Goal: Task Accomplishment & Management: Complete application form

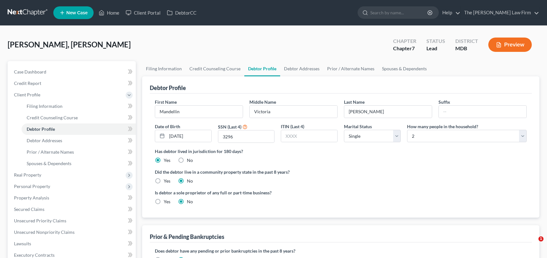
select select "0"
select select "1"
click at [298, 68] on link "Debtor Addresses" at bounding box center [301, 68] width 43 height 15
select select "0"
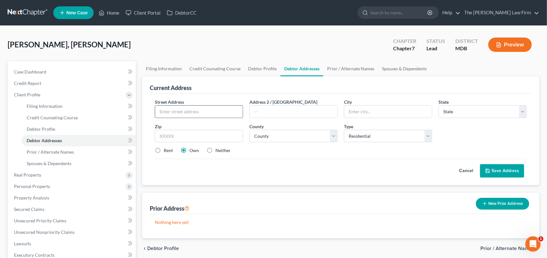
click at [187, 110] on input "text" at bounding box center [199, 111] width 88 height 12
type input "[STREET_ADDRESS][PERSON_NAME]"
click at [259, 111] on input "text" at bounding box center [294, 111] width 88 height 12
type input "Aot D202"
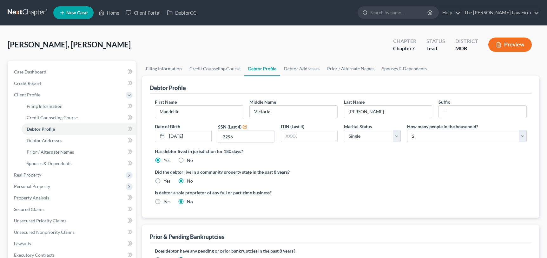
select select "0"
select select "1"
click at [296, 68] on link "Debtor Addresses" at bounding box center [301, 68] width 43 height 15
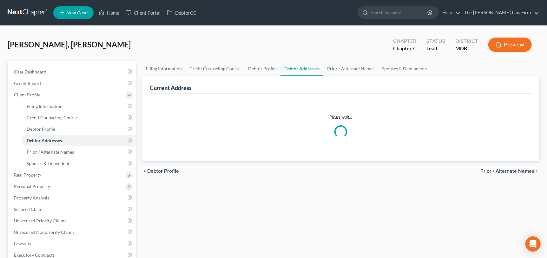
select select "0"
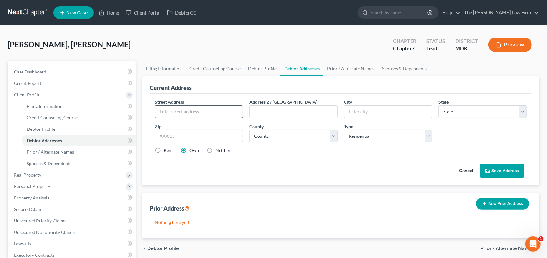
click at [200, 110] on input "text" at bounding box center [199, 111] width 88 height 12
type input "[STREET_ADDRESS]"
click at [268, 110] on input "text" at bounding box center [294, 111] width 88 height 12
type input "Apt D202"
click at [164, 148] on label "Rent" at bounding box center [168, 150] width 9 height 6
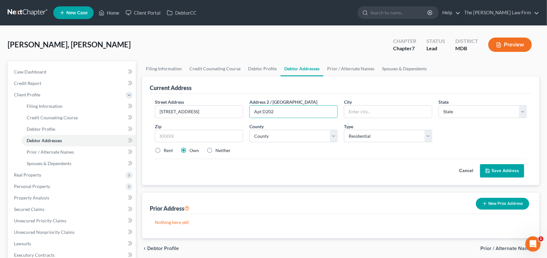
click at [166, 148] on input "Rent" at bounding box center [168, 149] width 4 height 4
radio input "true"
click at [177, 138] on input "text" at bounding box center [199, 136] width 88 height 13
type input "20678"
type input "Prince [PERSON_NAME]"
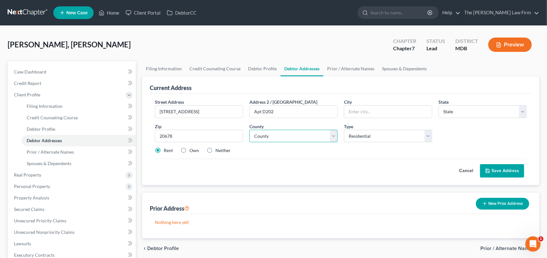
select select "21"
click at [296, 136] on select "County" at bounding box center [294, 136] width 88 height 13
click at [318, 137] on select "County [GEOGRAPHIC_DATA] [GEOGRAPHIC_DATA] [GEOGRAPHIC_DATA] [GEOGRAPHIC_DATA] …" at bounding box center [294, 136] width 88 height 13
select select "4"
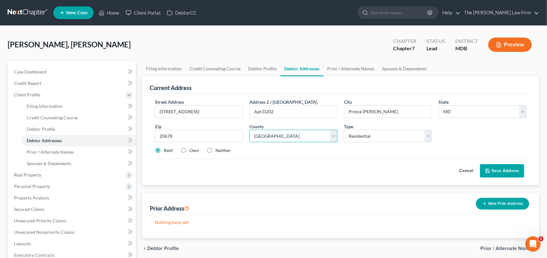
click at [250, 130] on select "County [GEOGRAPHIC_DATA] [GEOGRAPHIC_DATA] [GEOGRAPHIC_DATA] [GEOGRAPHIC_DATA] …" at bounding box center [294, 136] width 88 height 13
drag, startPoint x: 207, startPoint y: 112, endPoint x: 160, endPoint y: 110, distance: 47.3
click at [152, 110] on div "Street Address * [STREET_ADDRESS]" at bounding box center [199, 107] width 95 height 19
click at [165, 111] on input "[STREET_ADDRESS]" at bounding box center [199, 111] width 88 height 12
click at [167, 111] on input "[STREET_ADDRESS]" at bounding box center [199, 111] width 88 height 12
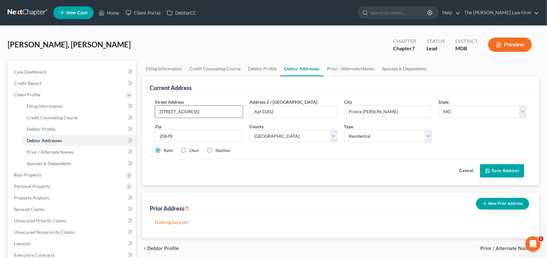
click at [202, 113] on input "[STREET_ADDRESS]" at bounding box center [199, 111] width 88 height 12
drag, startPoint x: 206, startPoint y: 112, endPoint x: 173, endPoint y: 110, distance: 33.0
click at [157, 110] on input "[STREET_ADDRESS][PERSON_NAME]" at bounding box center [199, 111] width 88 height 12
click at [199, 109] on input "[STREET_ADDRESS][PERSON_NAME]" at bounding box center [199, 111] width 88 height 12
type input "365 [PERSON_NAME] Dr"
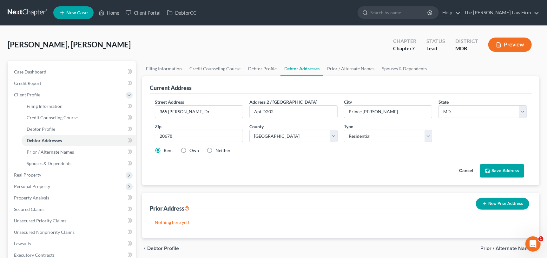
click at [502, 169] on button "Save Address" at bounding box center [502, 170] width 44 height 13
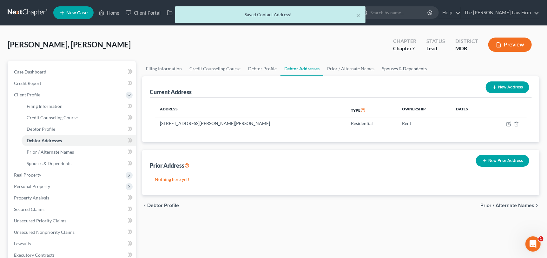
click at [393, 65] on link "Spouses & Dependents" at bounding box center [404, 68] width 52 height 15
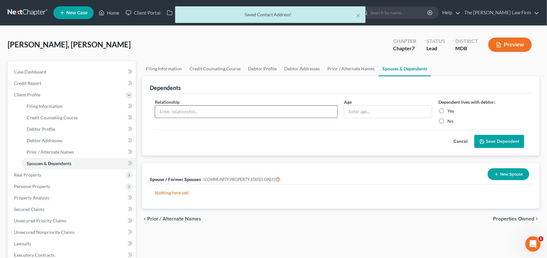
drag, startPoint x: 184, startPoint y: 117, endPoint x: 184, endPoint y: 106, distance: 10.5
click at [185, 116] on div at bounding box center [246, 111] width 183 height 13
click at [184, 106] on input "text" at bounding box center [246, 111] width 182 height 12
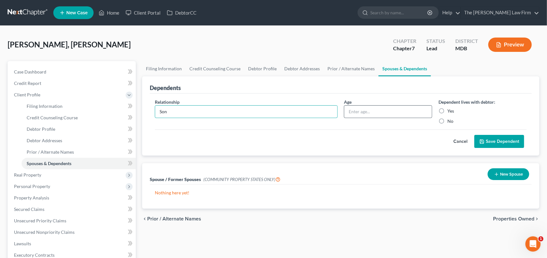
type input "Son"
click at [357, 114] on input "text" at bounding box center [389, 111] width 88 height 12
type input "6"
click at [448, 110] on label "Yes" at bounding box center [451, 111] width 7 height 6
click at [450, 110] on input "Yes" at bounding box center [452, 110] width 4 height 4
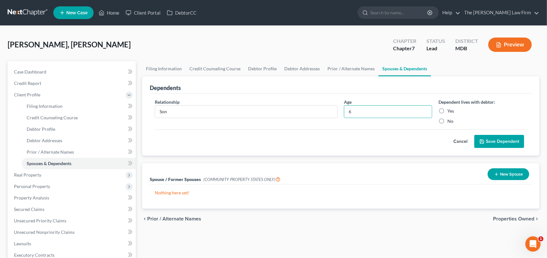
radio input "true"
click at [490, 137] on button "Save Dependent" at bounding box center [500, 141] width 50 height 13
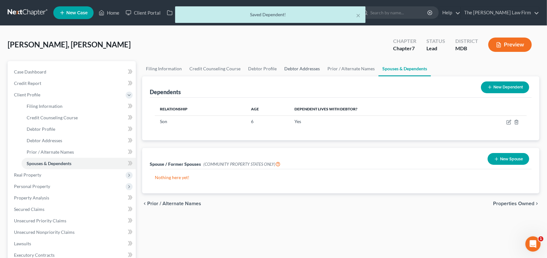
click at [298, 69] on link "Debtor Addresses" at bounding box center [302, 68] width 43 height 15
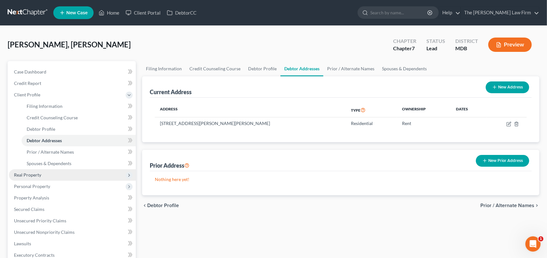
click at [40, 177] on span "Real Property" at bounding box center [72, 174] width 127 height 11
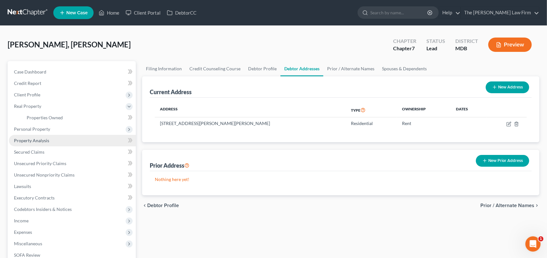
click at [35, 137] on link "Property Analysis" at bounding box center [72, 140] width 127 height 11
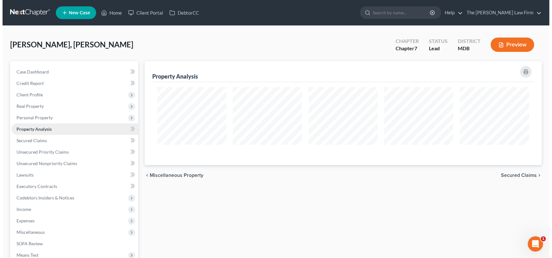
scroll to position [104, 397]
click at [40, 130] on span "Property Analysis" at bounding box center [31, 128] width 35 height 5
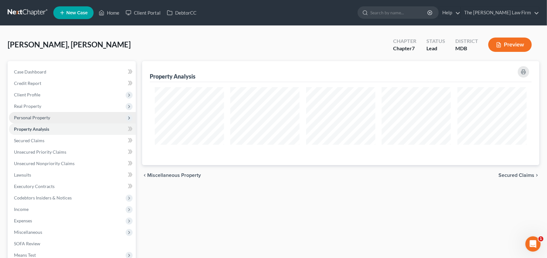
click at [40, 118] on span "Personal Property" at bounding box center [32, 117] width 36 height 5
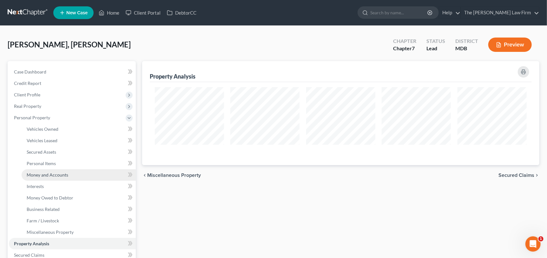
click at [57, 176] on span "Money and Accounts" at bounding box center [48, 174] width 42 height 5
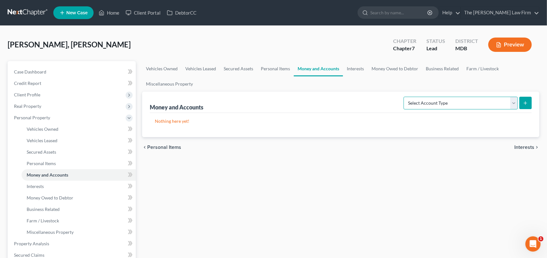
click at [517, 102] on select "Select Account Type Brokerage Cash on Hand Certificates of Deposit Checking Acc…" at bounding box center [461, 103] width 114 height 13
select select "checking"
click at [405, 97] on select "Select Account Type Brokerage Cash on Hand Certificates of Deposit Checking Acc…" at bounding box center [461, 103] width 114 height 13
click at [529, 103] on button "submit" at bounding box center [526, 103] width 12 height 12
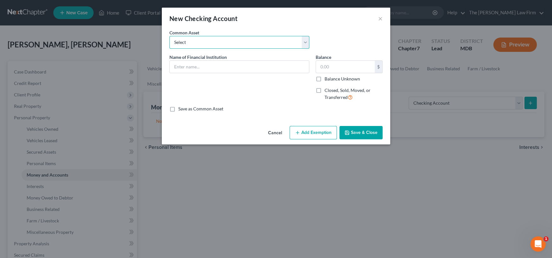
click at [222, 43] on select "Select Credit [DATE] SoFi Prince [PERSON_NAME]'s Community Federal Credit Union…" at bounding box center [240, 42] width 140 height 13
select select "4"
click at [170, 36] on select "Select Credit [DATE] SoFi Prince [PERSON_NAME]'s Community Federal Credit Union…" at bounding box center [240, 42] width 140 height 13
type input "CHASE"
click at [330, 69] on input "43.05" at bounding box center [345, 67] width 59 height 12
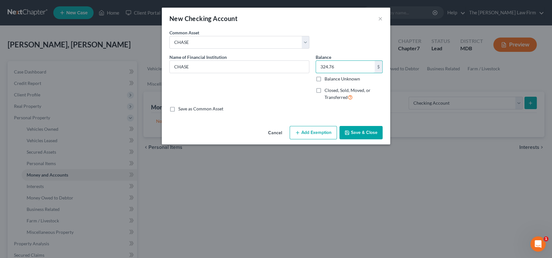
type input "324.76"
click at [365, 130] on button "Save & Close" at bounding box center [361, 132] width 43 height 13
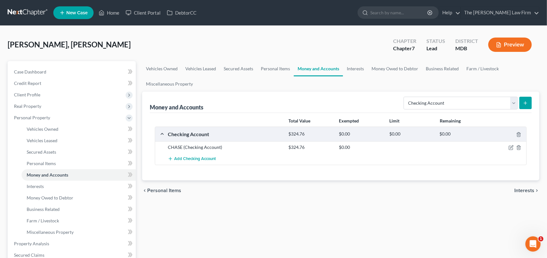
click at [523, 104] on button "submit" at bounding box center [526, 103] width 12 height 12
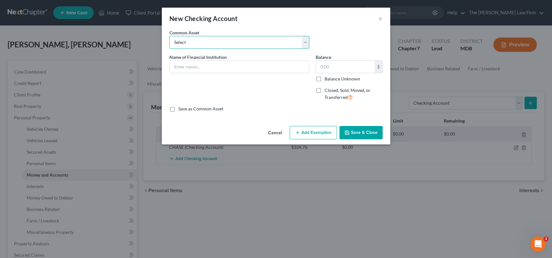
click at [192, 42] on select "Select Credit [DATE] SoFi Prince [PERSON_NAME]'s Community Federal Credit Union…" at bounding box center [240, 42] width 140 height 13
click at [220, 27] on div "New Checking Account ×" at bounding box center [276, 19] width 229 height 22
click at [193, 64] on input "text" at bounding box center [239, 67] width 139 height 12
drag, startPoint x: 188, startPoint y: 69, endPoint x: 171, endPoint y: 68, distance: 16.5
click at [171, 68] on input "alta" at bounding box center [239, 67] width 139 height 12
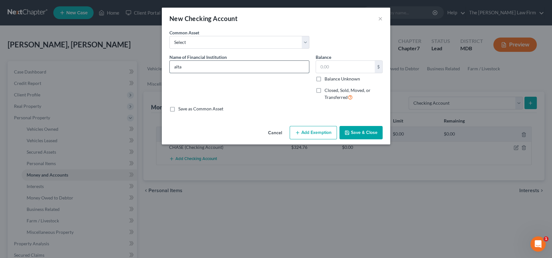
paste input "AltaOne Federal Credit Union"
type input "AltaOne Federal Credit Union"
click at [341, 70] on input "text" at bounding box center [345, 67] width 59 height 12
type input "561.00"
click at [367, 135] on button "Save & Close" at bounding box center [361, 132] width 43 height 13
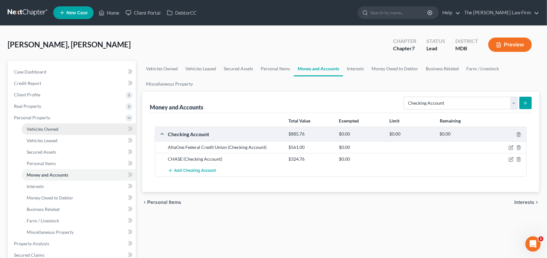
click at [45, 130] on span "Vehicles Owned" at bounding box center [43, 128] width 32 height 5
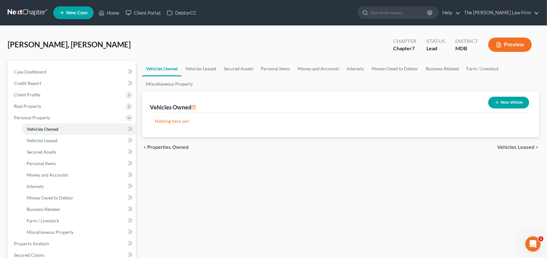
click at [500, 103] on button "New Vehicle" at bounding box center [509, 103] width 41 height 12
select select "0"
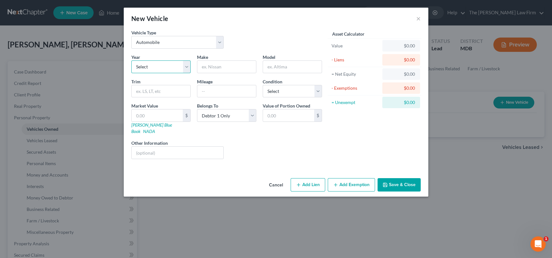
click at [148, 65] on select "Select 2026 2025 2024 2023 2022 2021 2020 2019 2018 2017 2016 2015 2014 2013 20…" at bounding box center [160, 66] width 59 height 13
select select "7"
click at [131, 60] on select "Select 2026 2025 2024 2023 2022 2021 2020 2019 2018 2017 2016 2015 2014 2013 20…" at bounding box center [160, 66] width 59 height 13
click at [215, 68] on input "text" at bounding box center [226, 67] width 59 height 12
type input "Hyindai"
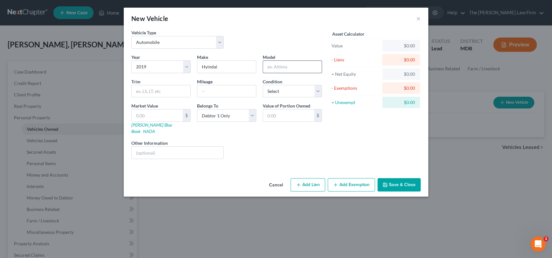
click at [297, 70] on input "text" at bounding box center [292, 67] width 59 height 12
drag, startPoint x: 211, startPoint y: 66, endPoint x: 301, endPoint y: 65, distance: 90.2
click at [301, 66] on input "text" at bounding box center [292, 67] width 59 height 12
type input "Tusion"
click at [229, 67] on input "Hyindai" at bounding box center [226, 67] width 59 height 12
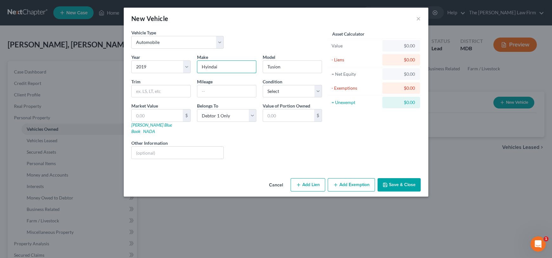
drag, startPoint x: 224, startPoint y: 68, endPoint x: 196, endPoint y: 67, distance: 27.6
click at [196, 67] on div "Make * Hyindai" at bounding box center [227, 63] width 66 height 19
paste input "undai [GEOGRAPHIC_DATA]"
type input "Hyundai TUCSON"
drag, startPoint x: 283, startPoint y: 66, endPoint x: 257, endPoint y: 67, distance: 26.4
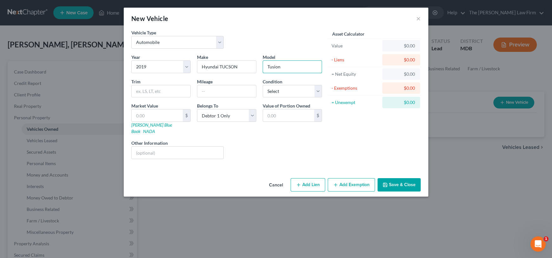
click at [257, 67] on div "Year Select 2026 2025 2024 2023 2022 2021 2020 2019 2018 2017 2016 2015 2014 20…" at bounding box center [226, 109] width 197 height 110
drag, startPoint x: 244, startPoint y: 67, endPoint x: 229, endPoint y: 66, distance: 15.2
click at [246, 67] on input "Hyundai TUCSON" at bounding box center [226, 67] width 59 height 12
drag, startPoint x: 218, startPoint y: 65, endPoint x: 226, endPoint y: 66, distance: 7.6
click at [240, 65] on input "Hyundai TUCSON" at bounding box center [226, 67] width 59 height 12
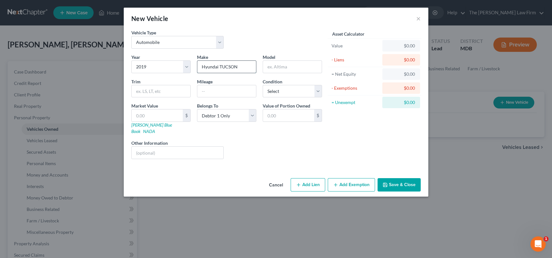
type input "Hyundai"
type input "[GEOGRAPHIC_DATA]"
click at [206, 91] on input "text" at bounding box center [226, 91] width 59 height 12
type input "131000"
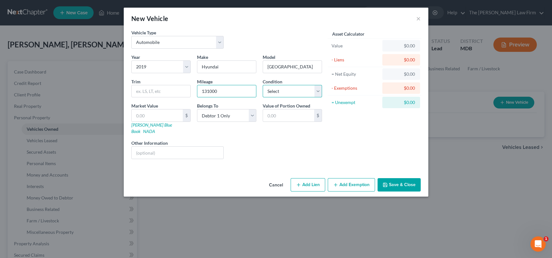
drag, startPoint x: 290, startPoint y: 92, endPoint x: 289, endPoint y: 96, distance: 3.5
click at [290, 92] on select "Select Excellent Very Good Good Fair Poor" at bounding box center [292, 91] width 59 height 13
select select "3"
click at [263, 85] on select "Select Excellent Very Good Good Fair Poor" at bounding box center [292, 91] width 59 height 13
click at [158, 118] on input "text" at bounding box center [157, 115] width 51 height 12
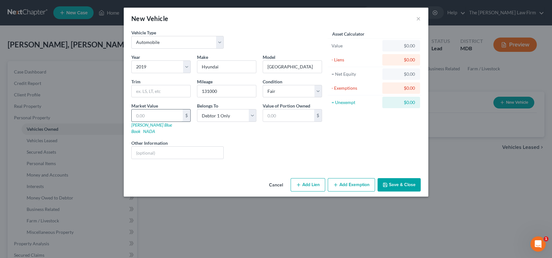
click at [145, 114] on input "text" at bounding box center [157, 115] width 51 height 12
type input "1"
type input "1.00"
type input "14"
type input "14.00"
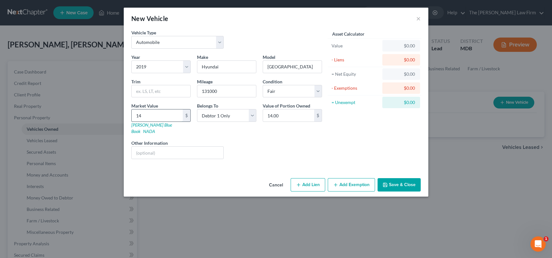
type input "140"
type input "140.00"
type input "1400"
type input "1,400.00"
type input "1,4000"
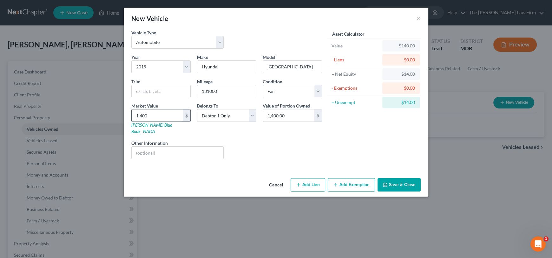
type input "14,000.00"
type input "14,000"
click at [257, 143] on div "Liens Select" at bounding box center [276, 148] width 99 height 19
click at [314, 178] on button "Add Lien" at bounding box center [308, 184] width 35 height 13
select select "0"
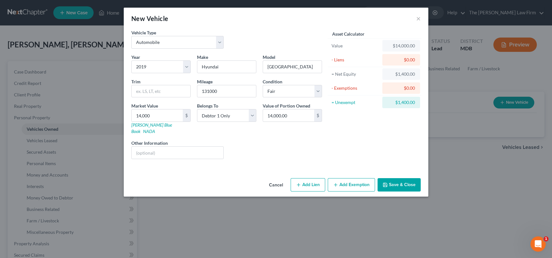
select select "0"
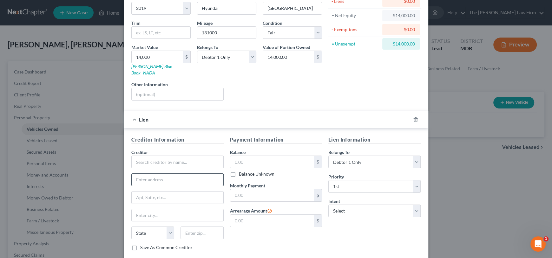
scroll to position [64, 0]
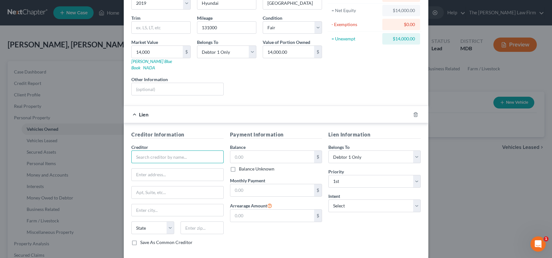
click at [188, 150] on input "text" at bounding box center [177, 156] width 92 height 13
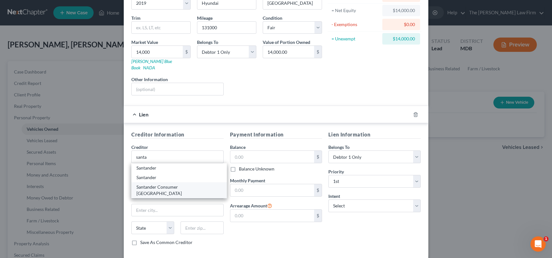
click at [177, 184] on div "Santander Consumer [GEOGRAPHIC_DATA]" at bounding box center [179, 190] width 85 height 13
type input "Santander Consumer [GEOGRAPHIC_DATA]"
type input "PO BOX 961245"
type input "[PERSON_NAME]"
select select "45"
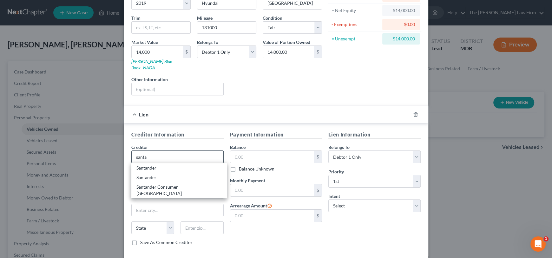
type input "75161"
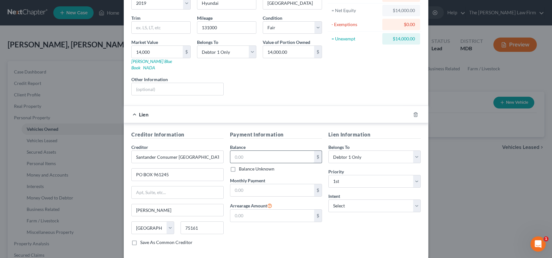
click at [242, 151] on input "text" at bounding box center [273, 157] width 84 height 12
type input "1,620.15"
click at [244, 185] on input "text" at bounding box center [273, 190] width 84 height 12
type input "375.00"
click at [244, 209] on input "text" at bounding box center [273, 215] width 84 height 12
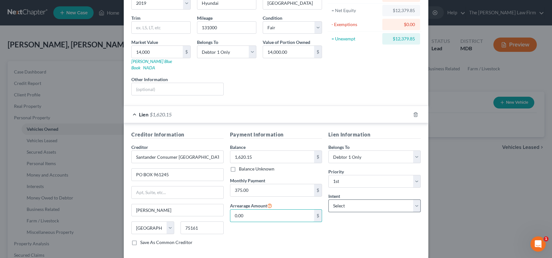
type input "0.00"
click at [349, 199] on select "Select Surrender Redeem Reaffirm Avoid Other" at bounding box center [375, 205] width 92 height 13
select select "2"
click at [329, 199] on select "Select Surrender Redeem Reaffirm Avoid Other" at bounding box center [375, 205] width 92 height 13
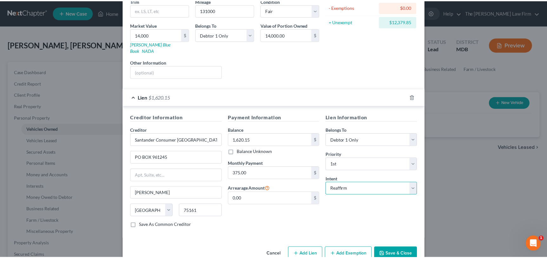
scroll to position [89, 0]
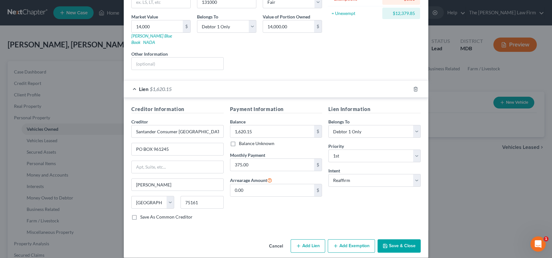
click at [401, 239] on button "Save & Close" at bounding box center [399, 245] width 43 height 13
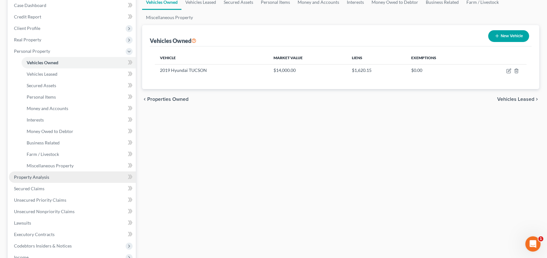
scroll to position [95, 0]
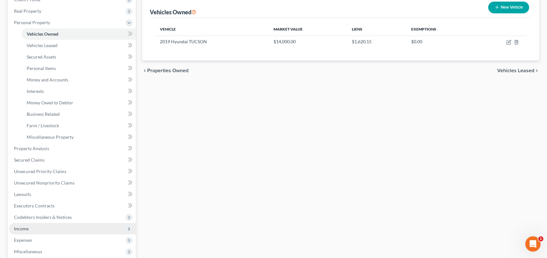
click at [22, 225] on span "Income" at bounding box center [21, 227] width 15 height 5
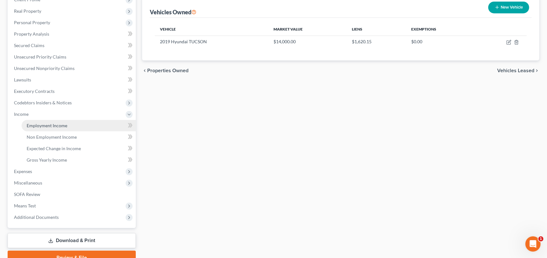
click at [46, 125] on span "Employment Income" at bounding box center [47, 125] width 41 height 5
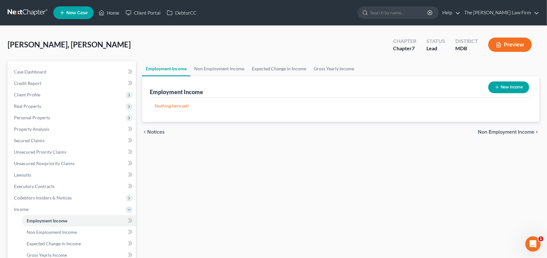
click at [501, 90] on button "New Income" at bounding box center [509, 87] width 41 height 12
select select "0"
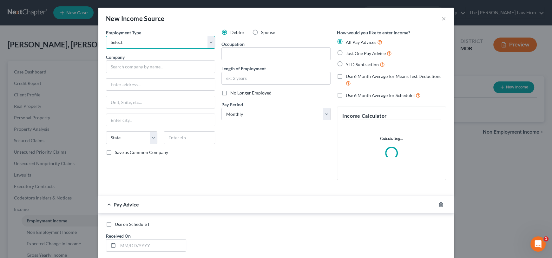
click at [126, 42] on select "Select Full or [DEMOGRAPHIC_DATA] Employment Self Employment" at bounding box center [160, 42] width 109 height 13
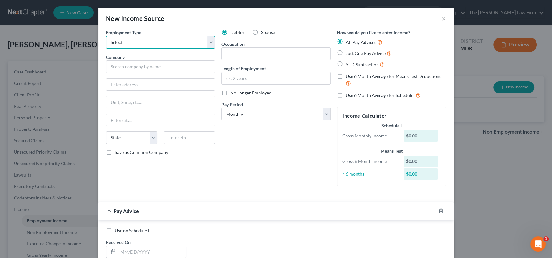
select select "0"
click at [106, 36] on select "Select Full or [DEMOGRAPHIC_DATA] Employment Self Employment" at bounding box center [160, 42] width 109 height 13
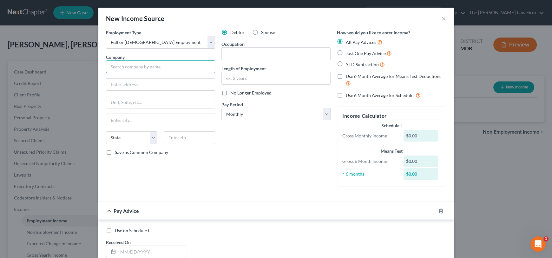
click at [137, 65] on input "text" at bounding box center [160, 66] width 109 height 13
click at [230, 54] on input "text" at bounding box center [276, 54] width 109 height 12
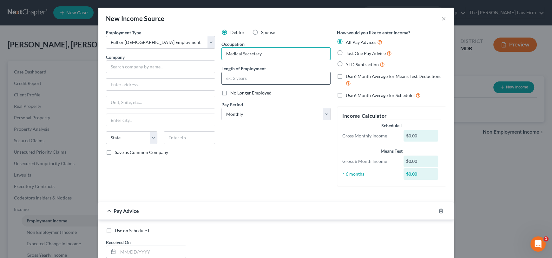
type input "Medical Secretary"
click at [238, 76] on input "text" at bounding box center [276, 78] width 109 height 12
type input "3 years"
drag, startPoint x: 253, startPoint y: 111, endPoint x: 255, endPoint y: 115, distance: 4.0
click at [253, 111] on select "Select Monthly Twice Monthly Every Other Week Weekly" at bounding box center [276, 114] width 109 height 13
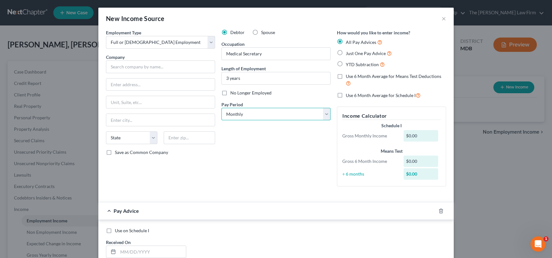
select select "2"
click at [222, 108] on select "Select Monthly Twice Monthly Every Other Week Weekly" at bounding box center [276, 114] width 109 height 13
click at [346, 51] on label "Just One Pay Advice" at bounding box center [369, 53] width 46 height 7
click at [349, 51] on input "Just One Pay Advice" at bounding box center [351, 52] width 4 height 4
radio input "true"
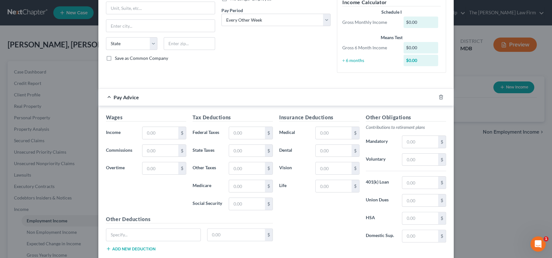
scroll to position [95, 0]
click at [164, 127] on input "text" at bounding box center [161, 132] width 36 height 12
type input "1,900"
click at [265, 75] on div "Debtor Spouse Occupation Medical Secretary Length of Employment 3 years No Long…" at bounding box center [276, 5] width 116 height 143
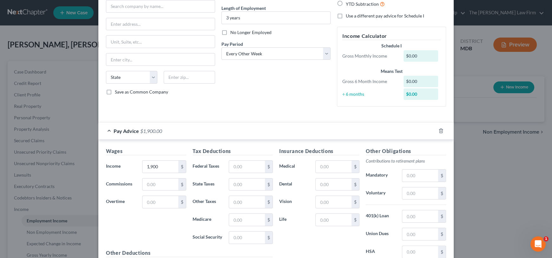
scroll to position [0, 0]
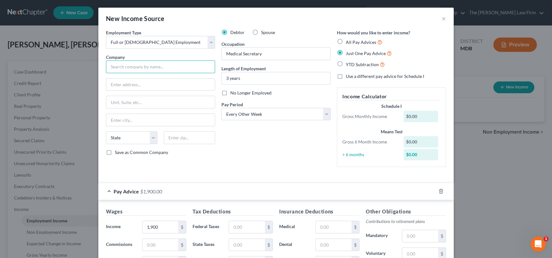
click at [154, 71] on input "text" at bounding box center [160, 66] width 109 height 13
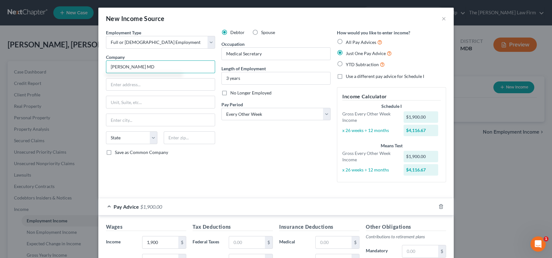
drag, startPoint x: 157, startPoint y: 64, endPoint x: 114, endPoint y: 64, distance: 42.5
click at [110, 65] on input "[PERSON_NAME] MD" at bounding box center [160, 66] width 109 height 13
click at [113, 65] on input "[PERSON_NAME] MD" at bounding box center [160, 66] width 109 height 13
drag, startPoint x: 154, startPoint y: 66, endPoint x: 110, endPoint y: 64, distance: 44.2
click at [110, 64] on input "[PERSON_NAME] MD" at bounding box center [160, 66] width 109 height 13
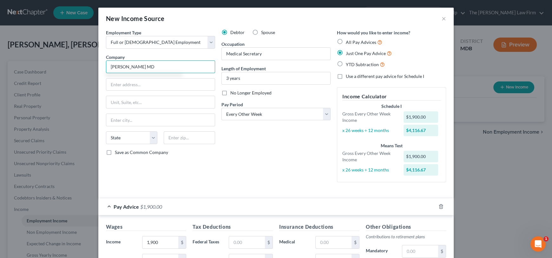
click at [110, 64] on input "[PERSON_NAME] MD" at bounding box center [160, 66] width 109 height 13
drag, startPoint x: 108, startPoint y: 64, endPoint x: 130, endPoint y: 65, distance: 21.6
click at [171, 69] on input "[PERSON_NAME] MD" at bounding box center [160, 66] width 109 height 13
click at [159, 66] on input "[PERSON_NAME] MD" at bounding box center [160, 66] width 109 height 13
drag, startPoint x: 164, startPoint y: 66, endPoint x: 105, endPoint y: 64, distance: 58.5
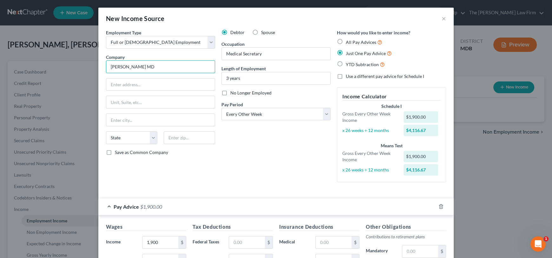
click at [106, 64] on input "[PERSON_NAME] MD" at bounding box center [160, 66] width 109 height 13
paste input ","
type input "[PERSON_NAME], MD"
click at [115, 152] on label "Save as Common Company" at bounding box center [141, 152] width 53 height 6
click at [117, 152] on input "Save as Common Company" at bounding box center [119, 151] width 4 height 4
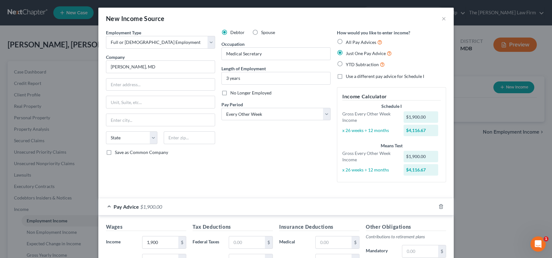
checkbox input "true"
paste input "[STREET_ADDRESS]"
drag, startPoint x: 173, startPoint y: 83, endPoint x: 194, endPoint y: 84, distance: 21.6
click at [194, 84] on input "[STREET_ADDRESS]" at bounding box center [160, 84] width 109 height 12
type input "[STREET_ADDRESS]"
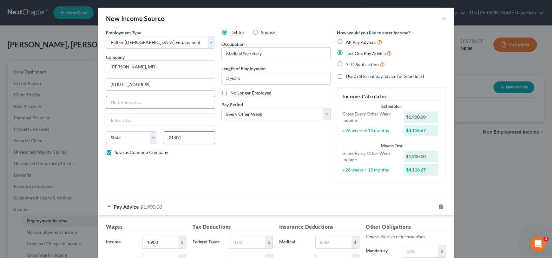
type input "21401"
type input "[GEOGRAPHIC_DATA]"
select select "21"
click at [176, 104] on input "text" at bounding box center [160, 102] width 109 height 12
drag, startPoint x: 155, startPoint y: 84, endPoint x: 194, endPoint y: 86, distance: 38.8
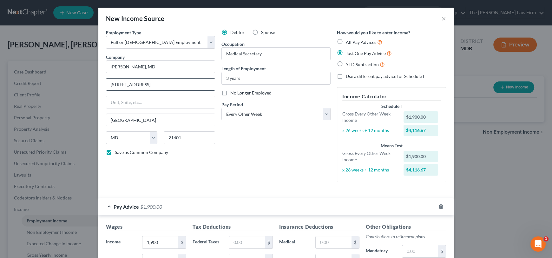
click at [194, 86] on input "[STREET_ADDRESS]" at bounding box center [160, 84] width 109 height 12
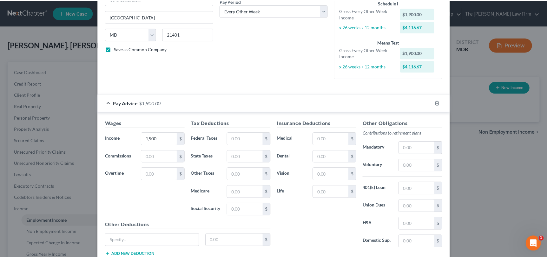
scroll to position [146, 0]
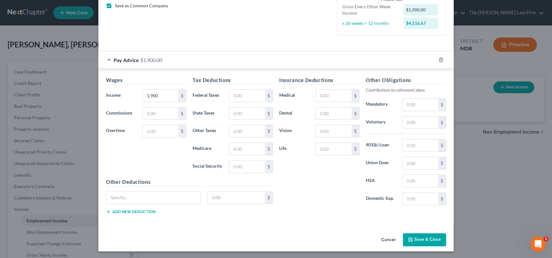
type input "[STREET_ADDRESS]"
click at [427, 238] on button "Save & Close" at bounding box center [424, 239] width 43 height 13
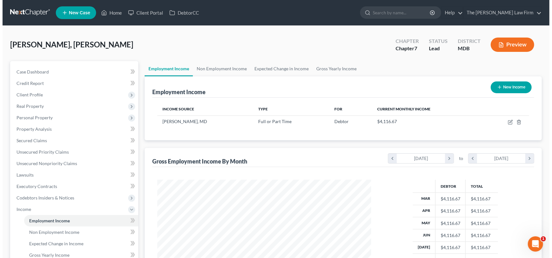
scroll to position [113, 224]
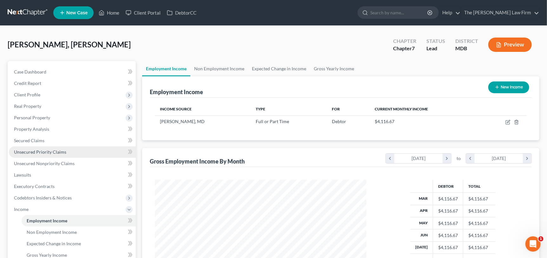
click at [49, 153] on span "Unsecured Priority Claims" at bounding box center [40, 151] width 52 height 5
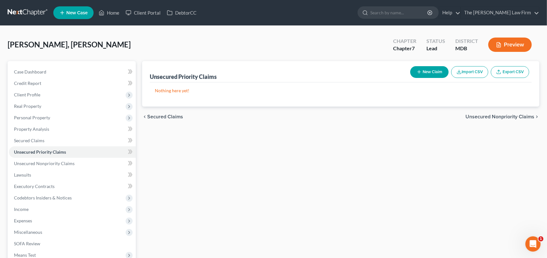
click at [428, 71] on button "New Claim" at bounding box center [430, 72] width 38 height 12
select select "0"
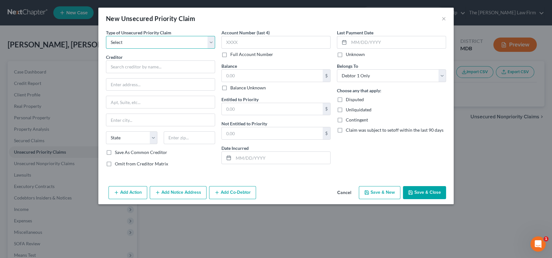
click at [131, 41] on select "Select Taxes & Other Government Units Domestic Support Obligations Extensions o…" at bounding box center [160, 42] width 109 height 13
select select "0"
click at [106, 36] on select "Select Taxes & Other Government Units Domestic Support Obligations Extensions o…" at bounding box center [160, 42] width 109 height 13
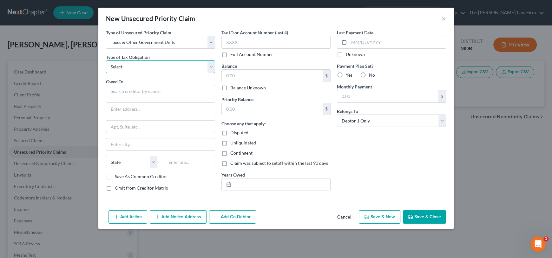
click at [137, 66] on select "Select Federal City State Franchise Tax Board Other" at bounding box center [160, 66] width 109 height 13
select select "0"
click at [106, 60] on select "Select Federal City State Franchise Tax Board Other" at bounding box center [160, 66] width 109 height 13
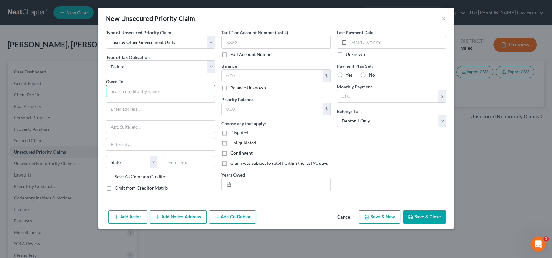
click at [130, 85] on input "text" at bounding box center [160, 91] width 109 height 13
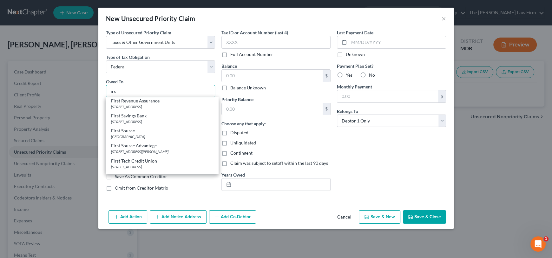
scroll to position [317, 0]
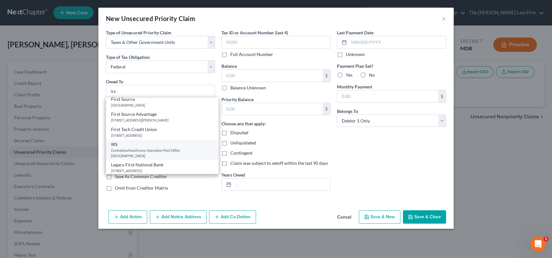
click at [143, 152] on div "Centralized Insolvency Operation Post Office [GEOGRAPHIC_DATA]" at bounding box center [162, 152] width 102 height 11
type input "IRS"
type input "Centralized Insolvency Operation"
type input "Post Office Box 7346"
type input "[GEOGRAPHIC_DATA]"
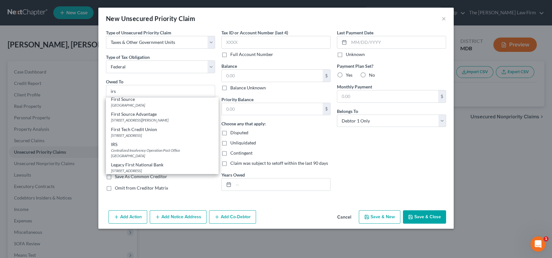
select select "39"
type input "19101"
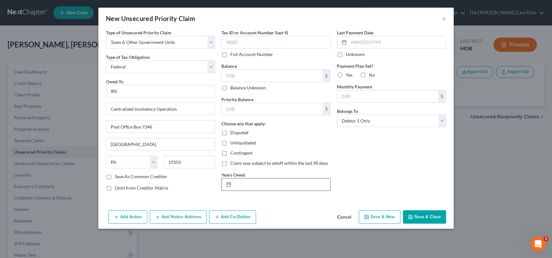
click at [233, 182] on div at bounding box center [228, 184] width 12 height 12
click at [251, 187] on input "text" at bounding box center [282, 184] width 97 height 12
type input "2024"
click at [232, 72] on input "text" at bounding box center [272, 76] width 101 height 12
type input "3,662.00"
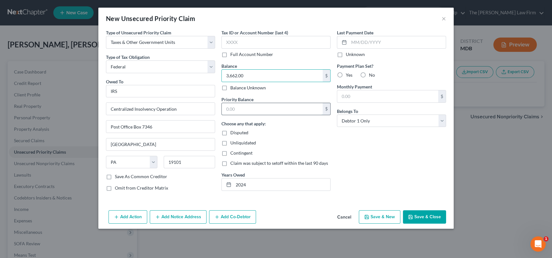
click at [237, 108] on input "text" at bounding box center [272, 109] width 101 height 12
type input "3,662.00"
click at [366, 184] on div "Last Payment Date Unknown Payment Plan Set? Yes No Monthly Payment $ Belongs To…" at bounding box center [392, 112] width 116 height 167
click at [424, 210] on button "Save & Close" at bounding box center [424, 216] width 43 height 13
type input "0.00"
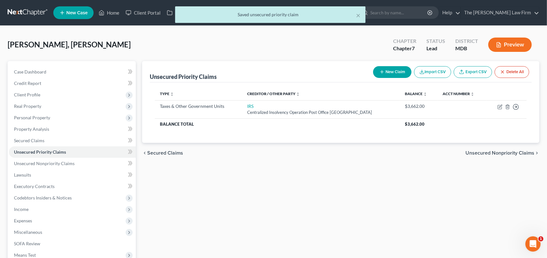
click at [388, 74] on button "New Claim" at bounding box center [392, 72] width 38 height 12
select select "0"
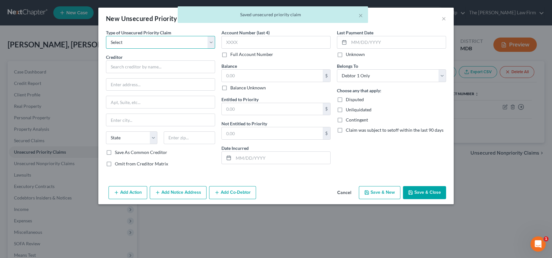
click at [138, 43] on select "Select Taxes & Other Government Units Domestic Support Obligations Extensions o…" at bounding box center [160, 42] width 109 height 13
select select "0"
click at [106, 36] on select "Select Taxes & Other Government Units Domestic Support Obligations Extensions o…" at bounding box center [160, 42] width 109 height 13
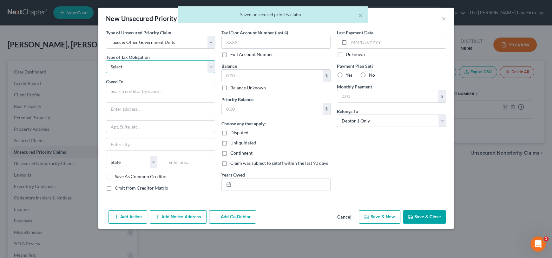
drag, startPoint x: 138, startPoint y: 47, endPoint x: 145, endPoint y: 70, distance: 24.3
click at [145, 70] on select "Select Federal City State Franchise Tax Board Other" at bounding box center [160, 66] width 109 height 13
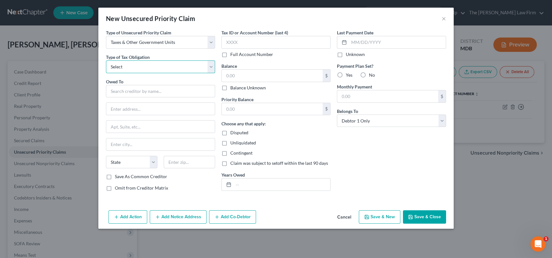
select select "2"
click at [106, 60] on select "Select Federal City State Franchise Tax Board Other" at bounding box center [160, 66] width 109 height 13
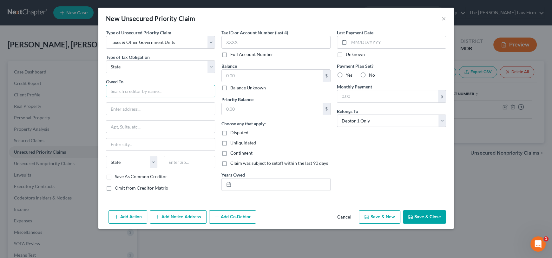
click at [139, 91] on input "text" at bounding box center [160, 91] width 109 height 13
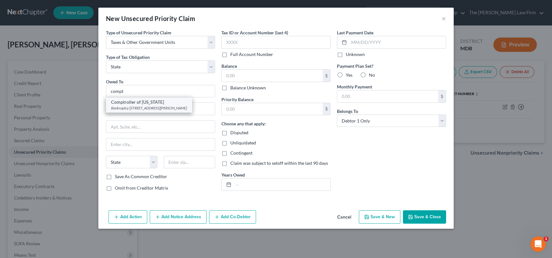
click at [139, 102] on div "Comptroller of [US_STATE]" at bounding box center [149, 102] width 76 height 6
type input "Comptroller of [US_STATE]"
type input "Bankruptcy Unit"
type input "[STREET_ADDRESS][PERSON_NAME]"
type input "[GEOGRAPHIC_DATA]"
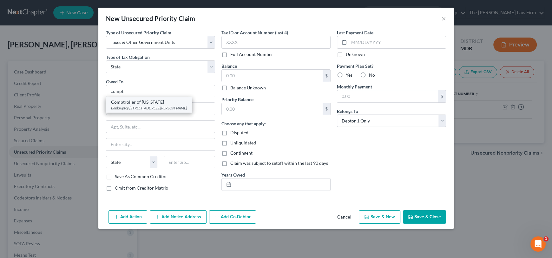
select select "21"
type input "21202"
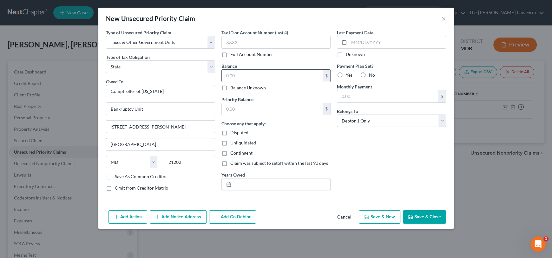
click at [242, 75] on input "text" at bounding box center [272, 76] width 101 height 12
type input "460.00"
click at [246, 110] on input "text" at bounding box center [272, 109] width 101 height 12
type input "460.00"
click at [250, 185] on input "text" at bounding box center [282, 184] width 97 height 12
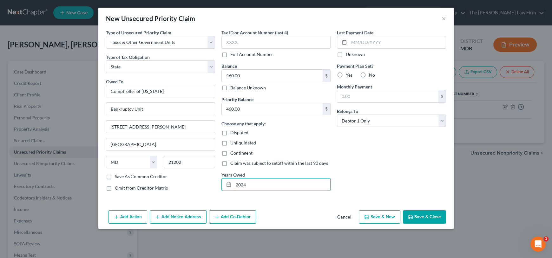
type input "2024"
click at [425, 216] on button "Save & Close" at bounding box center [424, 216] width 43 height 13
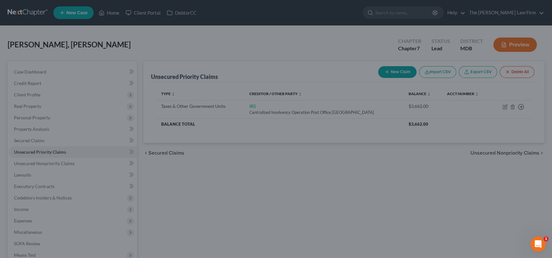
type input "0.00"
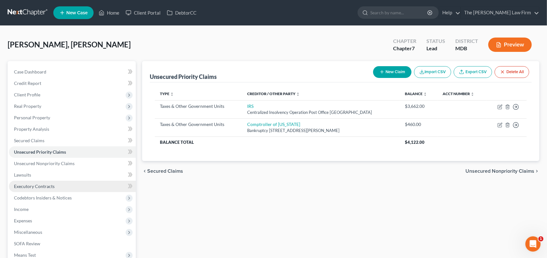
click at [37, 185] on span "Executory Contracts" at bounding box center [34, 185] width 41 height 5
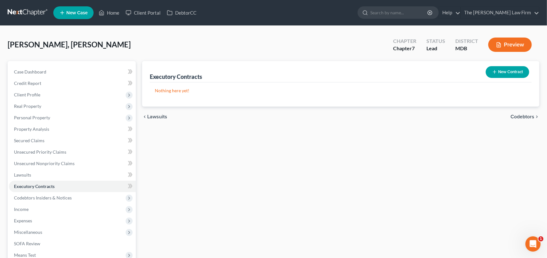
click at [496, 71] on icon "button" at bounding box center [494, 71] width 5 height 5
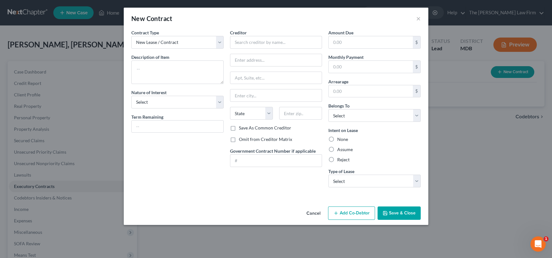
click at [338, 159] on label "Reject" at bounding box center [344, 159] width 12 height 6
click at [340, 159] on input "Reject" at bounding box center [342, 158] width 4 height 4
radio input "true"
click at [158, 75] on textarea at bounding box center [177, 71] width 92 height 23
type textarea "Gym membership"
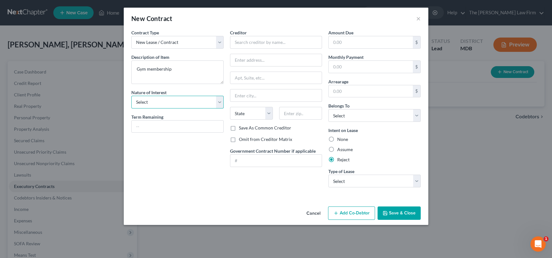
click at [165, 104] on select "Select Purchaser Agent Lessor Lessee" at bounding box center [177, 102] width 92 height 13
drag, startPoint x: 165, startPoint y: 104, endPoint x: 210, endPoint y: 71, distance: 55.0
click at [165, 104] on select "Select Purchaser Agent Lessor Lessee" at bounding box center [177, 102] width 92 height 13
click at [360, 117] on select "Select Debtor 1 Only Debtor 2 Only Debtor 1 And Debtor 2 Only At Least One Of T…" at bounding box center [375, 115] width 92 height 13
select select "0"
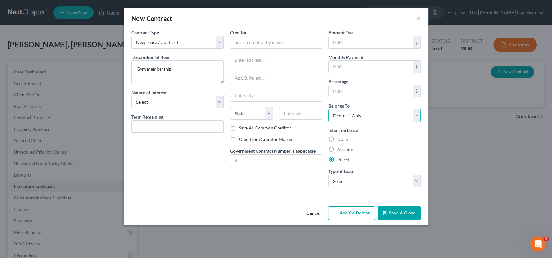
click at [329, 109] on select "Select Debtor 1 Only Debtor 2 Only Debtor 1 And Debtor 2 Only At Least One Of T…" at bounding box center [375, 115] width 92 height 13
click at [244, 42] on input "text" at bounding box center [276, 42] width 92 height 13
drag, startPoint x: 268, startPoint y: 43, endPoint x: 237, endPoint y: 42, distance: 31.1
click at [209, 42] on div "Contract Type New Lease / Contract New Timeshare Description of non-residential…" at bounding box center [276, 110] width 296 height 163
paste input "Strong Fitness Facility"
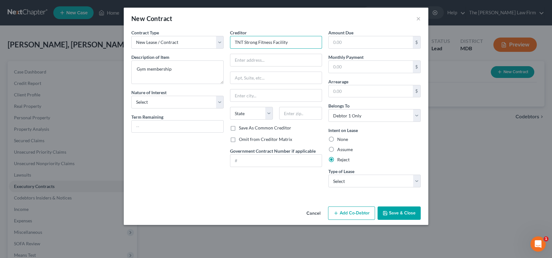
type input "TNT Strong Fitness Facility"
paste input "[STREET_ADDRESS][PERSON_NAME]"
drag, startPoint x: 304, startPoint y: 59, endPoint x: 311, endPoint y: 61, distance: 7.2
click at [323, 59] on div "Creditor * TNT Strong Fitness Facility [STREET_ADDRESS][PERSON_NAME] State [US_…" at bounding box center [276, 110] width 99 height 163
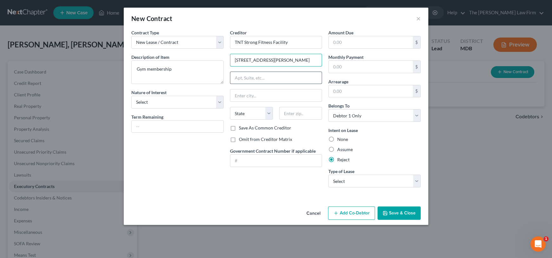
type input "[STREET_ADDRESS][PERSON_NAME]"
type input "20678"
click at [284, 72] on input "text" at bounding box center [277, 78] width 92 height 12
type input "Prince [PERSON_NAME]"
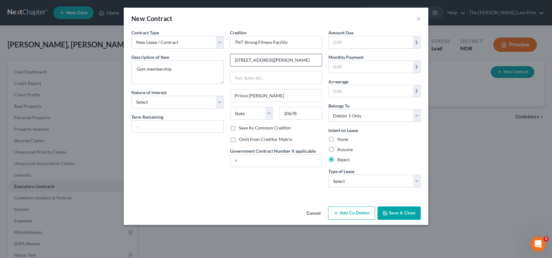
select select "21"
drag, startPoint x: 282, startPoint y: 59, endPoint x: 338, endPoint y: 68, distance: 56.3
click at [339, 67] on div "Contract Type New Lease / Contract New Timeshare Description of non-residential…" at bounding box center [276, 110] width 296 height 163
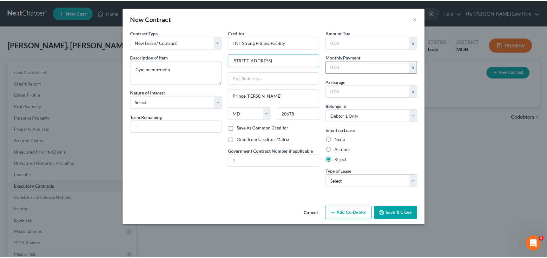
scroll to position [0, 0]
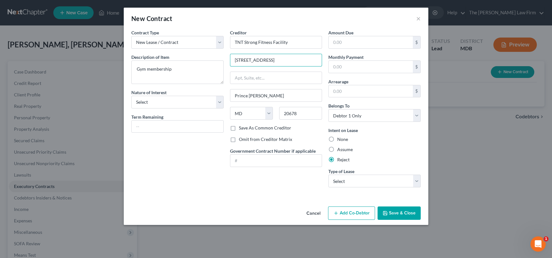
type input "[STREET_ADDRESS]"
click at [239, 126] on label "Save As Common Creditor" at bounding box center [265, 127] width 52 height 6
click at [242, 126] on input "Save As Common Creditor" at bounding box center [244, 126] width 4 height 4
checkbox input "true"
click at [400, 214] on button "Save & Close" at bounding box center [399, 212] width 43 height 13
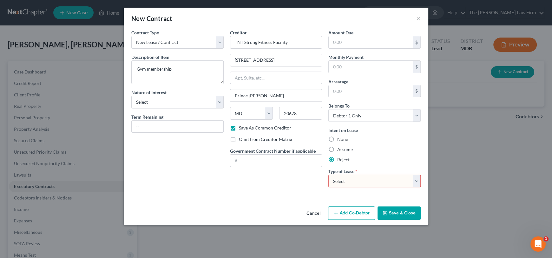
click at [368, 181] on select "Select Real Estate Car Other" at bounding box center [375, 180] width 92 height 13
select select "2"
click at [329, 174] on select "Select Real Estate Car Other" at bounding box center [375, 180] width 92 height 13
click at [393, 215] on button "Save & Close" at bounding box center [399, 212] width 43 height 13
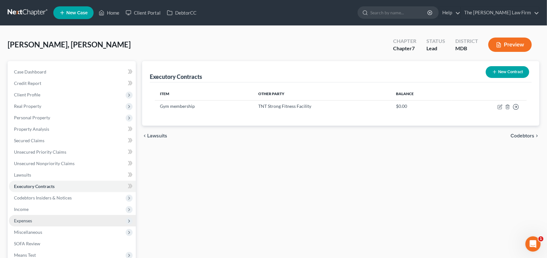
click at [27, 218] on span "Expenses" at bounding box center [23, 219] width 18 height 5
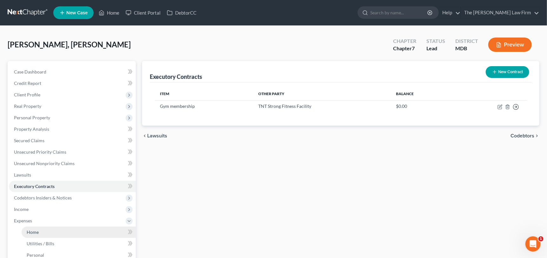
click at [34, 230] on span "Home" at bounding box center [33, 231] width 12 height 5
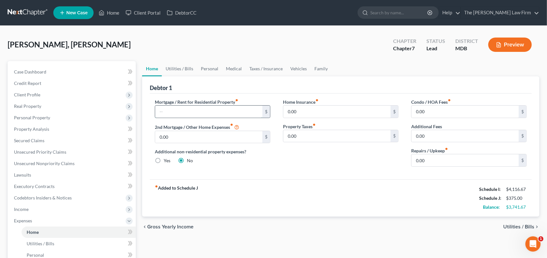
click at [210, 106] on input "text" at bounding box center [208, 111] width 107 height 12
type input "1,600"
click at [174, 72] on link "Utilities / Bills" at bounding box center [179, 68] width 35 height 15
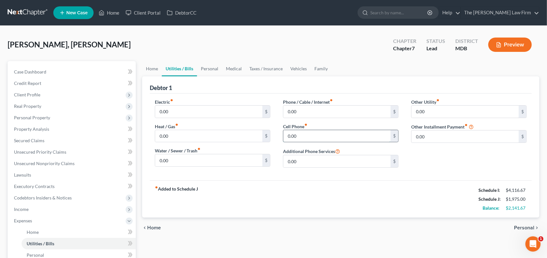
click at [305, 136] on input "0.00" at bounding box center [337, 136] width 107 height 12
type input "140.00"
click at [306, 115] on input "0.00" at bounding box center [337, 111] width 107 height 12
type input "75.00"
click at [204, 66] on link "Personal" at bounding box center [209, 68] width 25 height 15
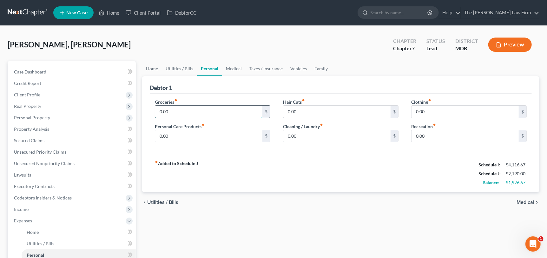
click at [180, 109] on input "0.00" at bounding box center [208, 111] width 107 height 12
type input "500"
click at [433, 111] on input "0.00" at bounding box center [465, 111] width 107 height 12
type input "5"
type input "150"
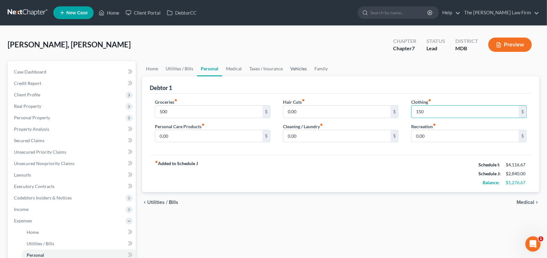
click at [296, 69] on link "Vehicles" at bounding box center [299, 68] width 24 height 15
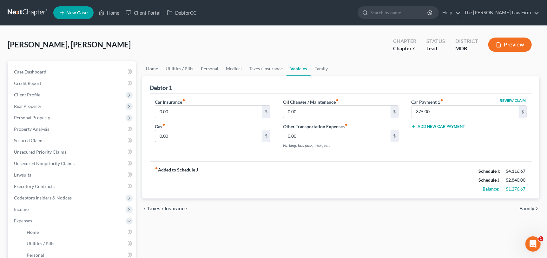
click at [175, 138] on input "0.00" at bounding box center [208, 136] width 107 height 12
type input "180"
click at [195, 70] on link "Utilities / Bills" at bounding box center [179, 68] width 35 height 15
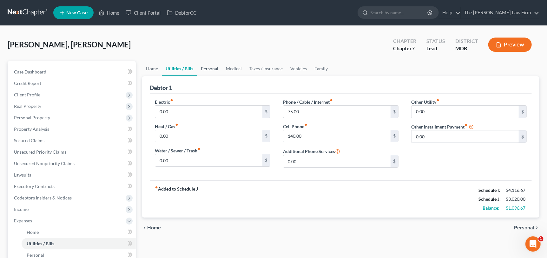
click at [210, 69] on link "Personal" at bounding box center [209, 68] width 25 height 15
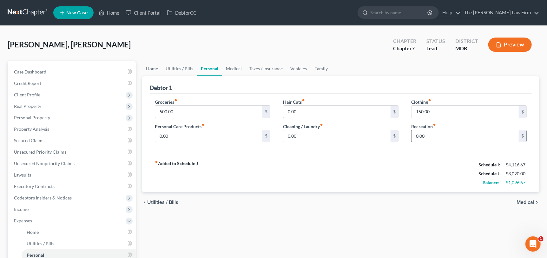
click at [427, 136] on input "0.00" at bounding box center [465, 136] width 107 height 12
type input "100"
click at [296, 70] on link "Vehicles" at bounding box center [299, 68] width 24 height 15
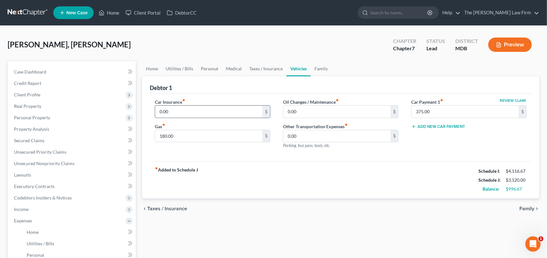
click at [196, 109] on input "0.00" at bounding box center [208, 111] width 107 height 12
type input "130"
click at [320, 70] on link "Family" at bounding box center [321, 68] width 21 height 15
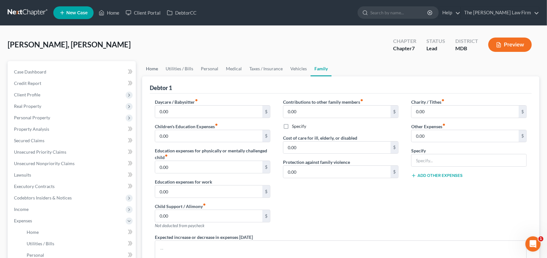
click at [149, 68] on link "Home" at bounding box center [152, 68] width 20 height 15
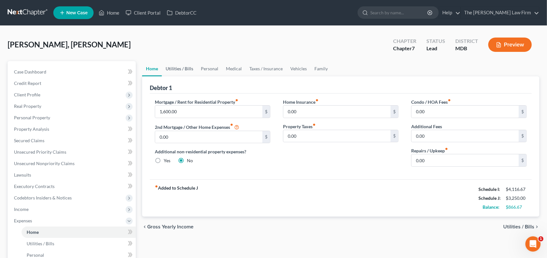
click at [176, 67] on link "Utilities / Bills" at bounding box center [179, 68] width 35 height 15
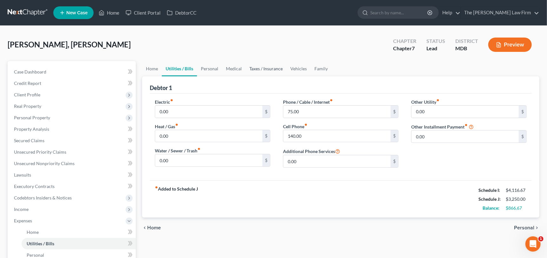
click at [257, 67] on link "Taxes / Insurance" at bounding box center [266, 68] width 41 height 15
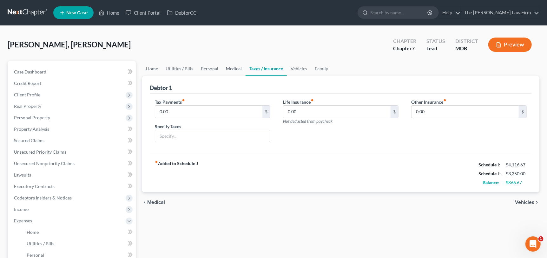
click at [231, 69] on link "Medical" at bounding box center [233, 68] width 23 height 15
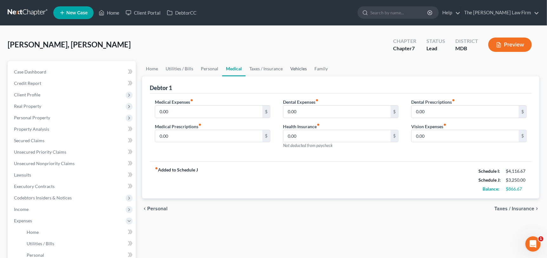
click at [304, 70] on link "Vehicles" at bounding box center [299, 68] width 24 height 15
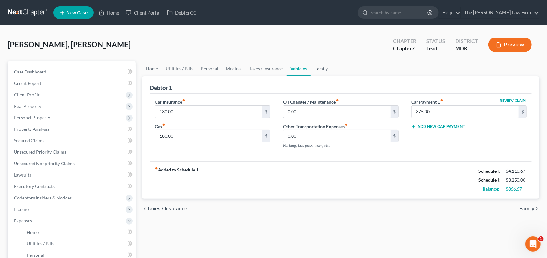
click at [323, 71] on link "Family" at bounding box center [321, 68] width 21 height 15
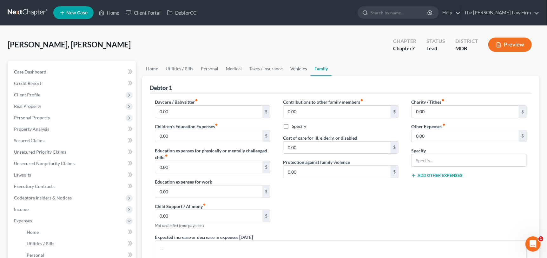
click at [294, 70] on link "Vehicles" at bounding box center [299, 68] width 24 height 15
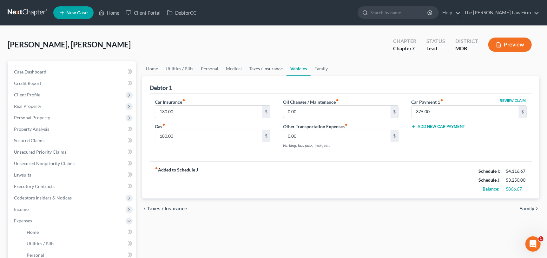
click at [264, 68] on link "Taxes / Insurance" at bounding box center [266, 68] width 41 height 15
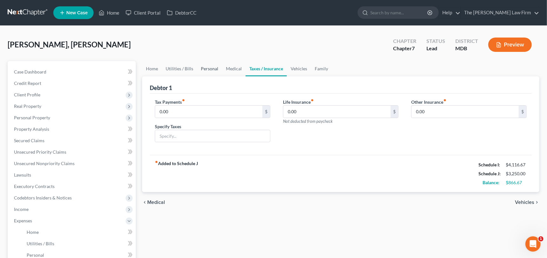
click at [206, 66] on link "Personal" at bounding box center [209, 68] width 25 height 15
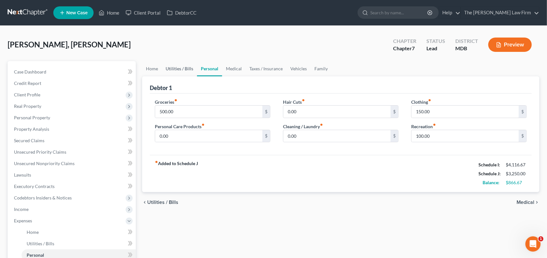
click at [179, 69] on link "Utilities / Bills" at bounding box center [179, 68] width 35 height 15
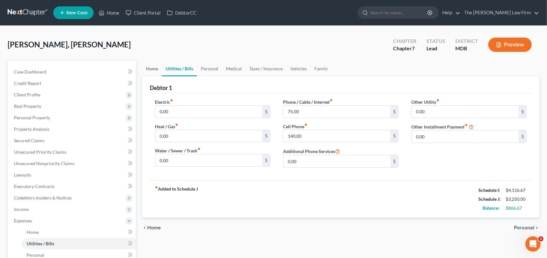
click at [148, 69] on link "Home" at bounding box center [152, 68] width 20 height 15
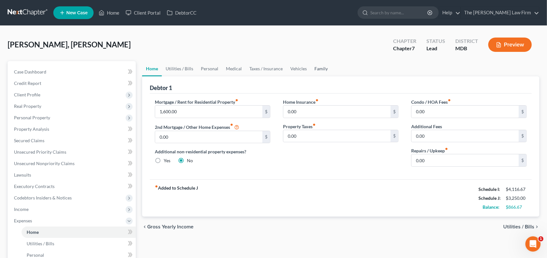
click at [319, 69] on link "Family" at bounding box center [321, 68] width 21 height 15
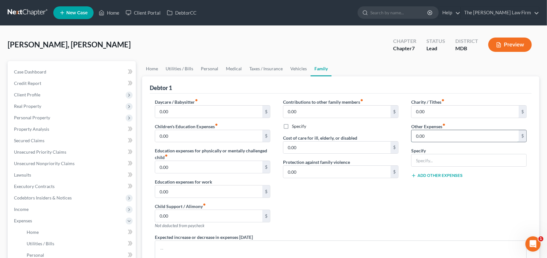
click at [427, 138] on input "0.00" at bounding box center [465, 136] width 107 height 12
type input "100"
click at [431, 158] on input "text" at bounding box center [469, 160] width 115 height 12
type input "Student Loan"
click at [393, 184] on div "Contributions to other family members fiber_manual_record 0.00 $ Specify Cost o…" at bounding box center [341, 165] width 128 height 135
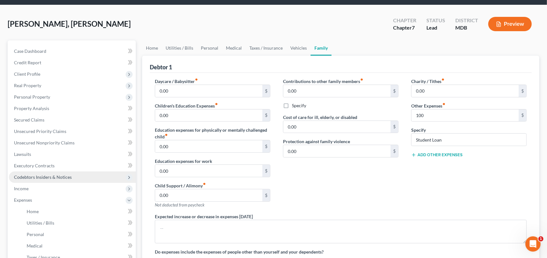
scroll to position [31, 0]
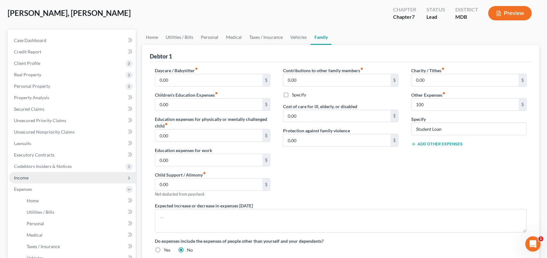
click at [28, 177] on span "Income" at bounding box center [21, 177] width 15 height 5
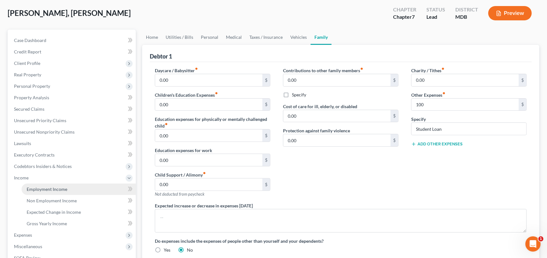
click at [46, 189] on span "Employment Income" at bounding box center [47, 188] width 41 height 5
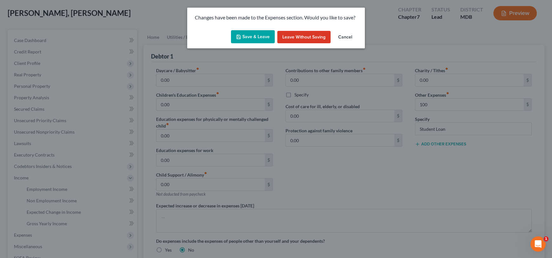
click at [256, 38] on button "Save & Leave" at bounding box center [253, 36] width 44 height 13
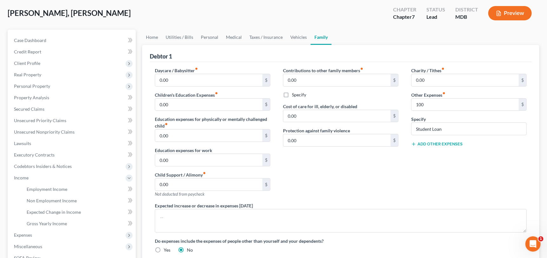
type input "100.00"
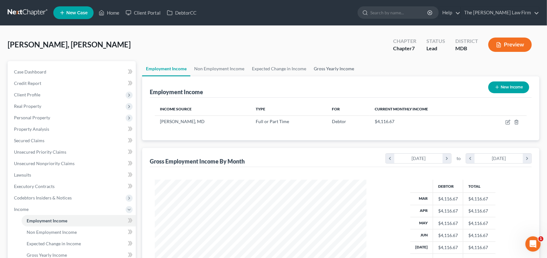
scroll to position [113, 224]
click at [345, 68] on link "Gross Yearly Income" at bounding box center [334, 68] width 48 height 15
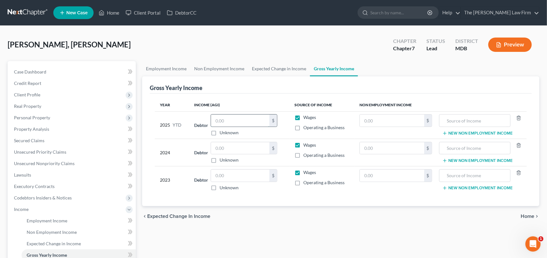
click at [231, 118] on input "text" at bounding box center [240, 120] width 58 height 12
type input "21,754.39"
click at [237, 153] on div "$" at bounding box center [244, 148] width 67 height 13
click at [237, 147] on input "text" at bounding box center [240, 148] width 58 height 12
type input "46,903.35"
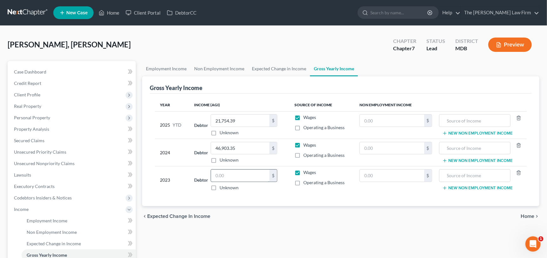
click at [240, 175] on input "text" at bounding box center [240, 175] width 58 height 12
type input "45,943.50"
click at [273, 219] on div "chevron_left Expected Change in Income Home chevron_right" at bounding box center [341, 216] width 398 height 20
click at [167, 66] on link "Employment Income" at bounding box center [166, 68] width 48 height 15
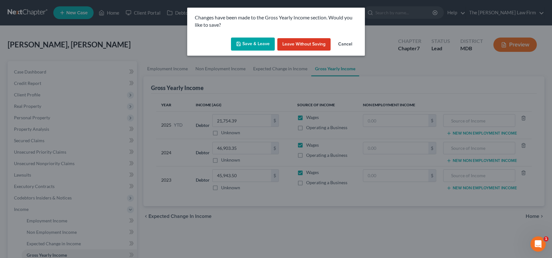
click at [250, 43] on button "Save & Leave" at bounding box center [253, 43] width 44 height 13
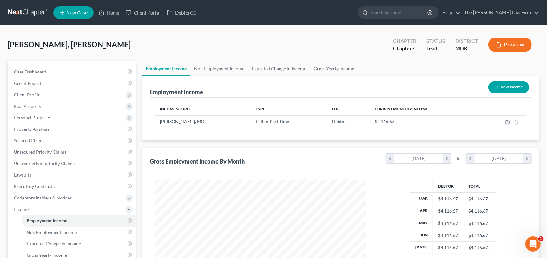
scroll to position [113, 224]
drag, startPoint x: 30, startPoint y: 85, endPoint x: 37, endPoint y: 100, distance: 16.2
click at [30, 85] on span "Credit Report" at bounding box center [27, 82] width 27 height 5
click at [37, 96] on span "Client Profile" at bounding box center [27, 94] width 26 height 5
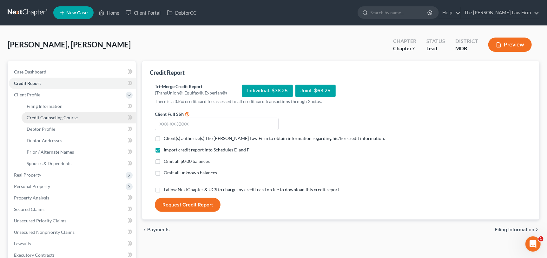
click at [40, 117] on span "Credit Counseling Course" at bounding box center [52, 117] width 51 height 5
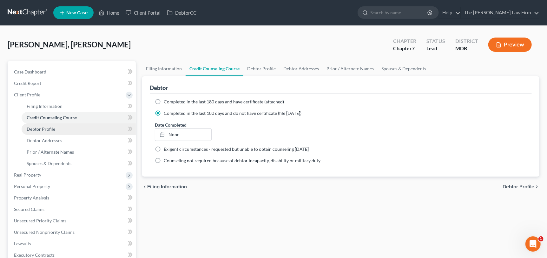
click at [44, 129] on span "Debtor Profile" at bounding box center [41, 128] width 29 height 5
select select "0"
select select "1"
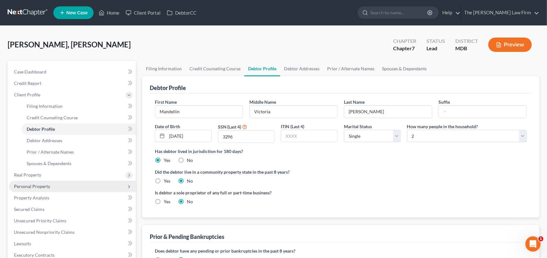
drag, startPoint x: 27, startPoint y: 184, endPoint x: 38, endPoint y: 186, distance: 11.9
click at [27, 184] on span "Personal Property" at bounding box center [32, 185] width 36 height 5
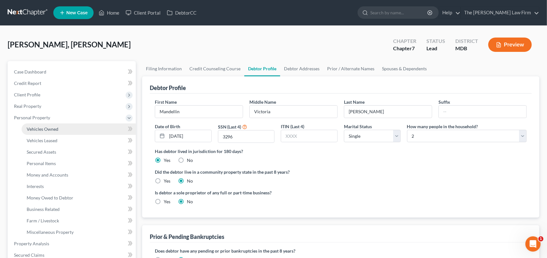
click at [52, 127] on span "Vehicles Owned" at bounding box center [43, 128] width 32 height 5
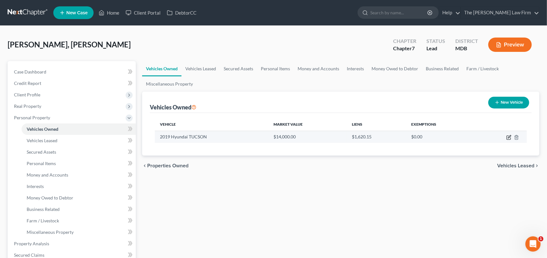
click at [511, 137] on icon "button" at bounding box center [509, 138] width 4 height 4
select select "0"
select select "7"
select select "3"
select select "0"
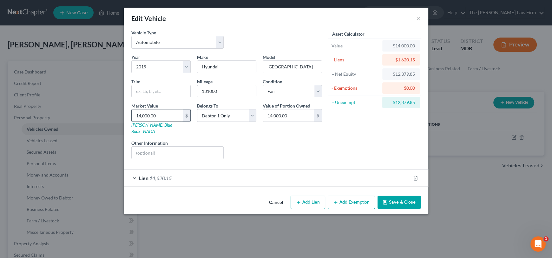
click at [136, 115] on input "14,000.00" at bounding box center [157, 115] width 51 height 12
type input "4"
type input "4.00"
type input "40"
type input "40.00"
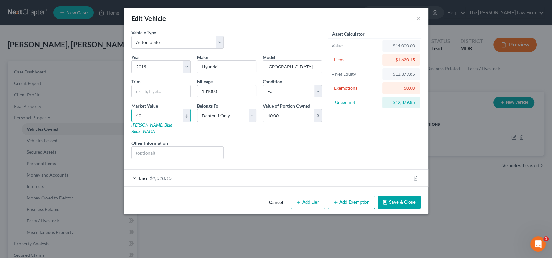
type input "400"
type input "400.00"
type input "4000"
type input "4,000.00"
type input "4,000"
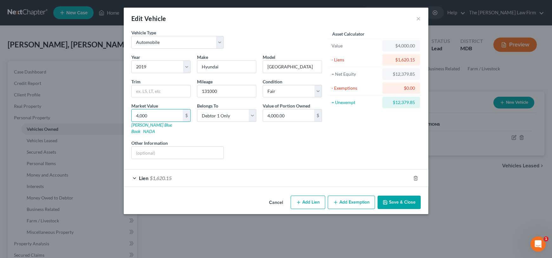
click at [396, 199] on button "Save & Close" at bounding box center [399, 201] width 43 height 13
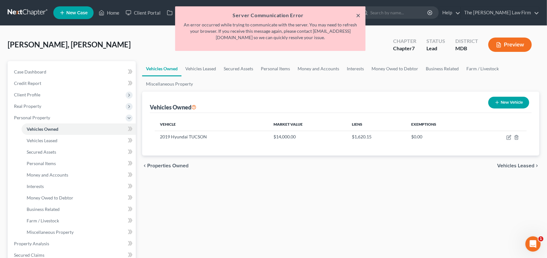
click at [357, 15] on button "×" at bounding box center [358, 15] width 4 height 8
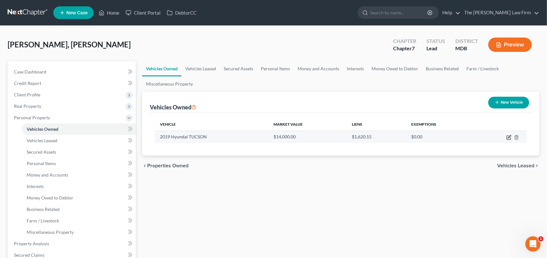
click at [509, 135] on icon "button" at bounding box center [509, 137] width 5 height 5
select select "0"
select select "7"
select select "3"
select select "0"
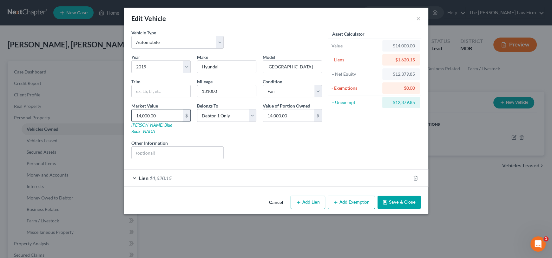
click at [164, 111] on input "14,000.00" at bounding box center [157, 115] width 51 height 12
type input "4"
type input "4.00"
type input "40"
type input "40.00"
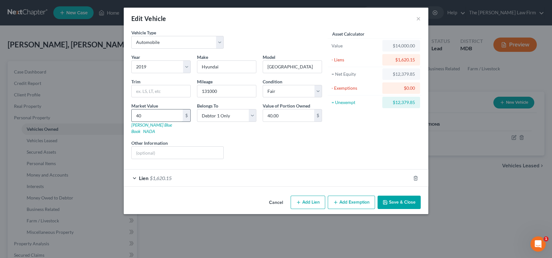
type input "400"
type input "400.00"
type input "4000"
type input "4,000.00"
type input "4,000"
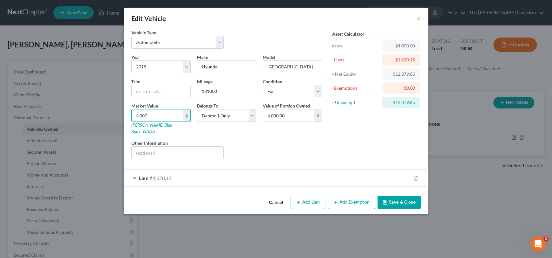
click at [394, 196] on button "Save & Close" at bounding box center [399, 201] width 43 height 13
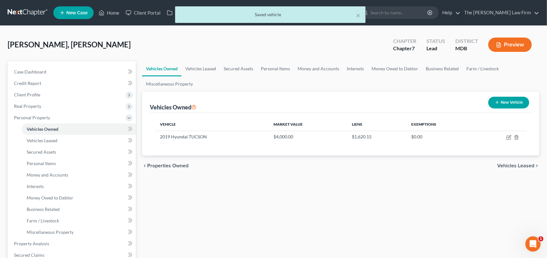
click at [363, 17] on div "× Saved vehicle" at bounding box center [270, 14] width 191 height 17
click at [358, 16] on button "×" at bounding box center [358, 15] width 4 height 8
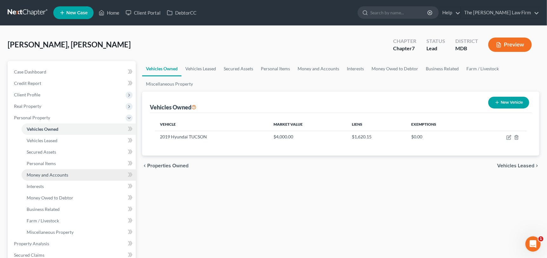
click at [49, 174] on span "Money and Accounts" at bounding box center [48, 174] width 42 height 5
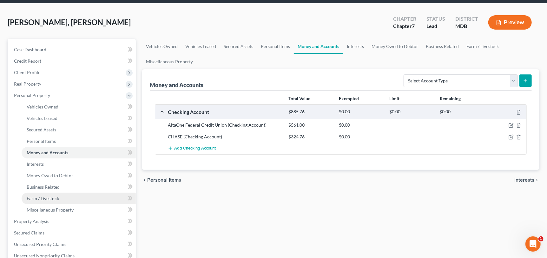
scroll to position [31, 0]
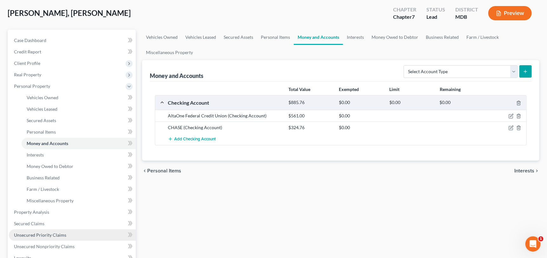
click at [63, 230] on link "Unsecured Priority Claims" at bounding box center [72, 234] width 127 height 11
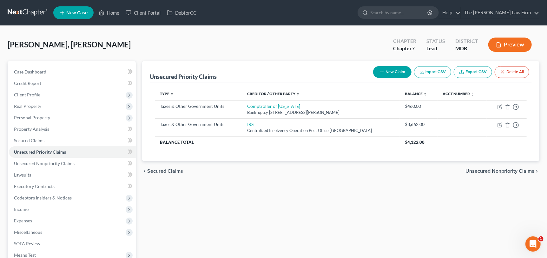
click at [79, 13] on span "New Case" at bounding box center [76, 12] width 21 height 5
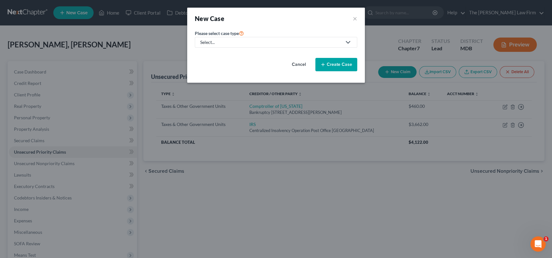
drag, startPoint x: 252, startPoint y: 40, endPoint x: 250, endPoint y: 43, distance: 4.1
click at [251, 39] on div "Select..." at bounding box center [271, 42] width 142 height 6
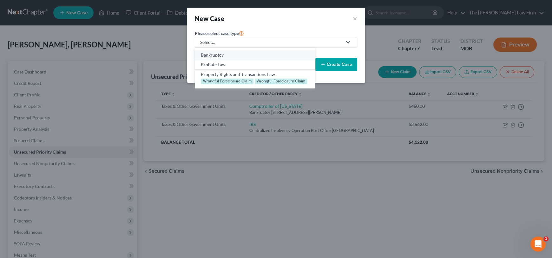
click at [229, 56] on div "Bankruptcy" at bounding box center [255, 55] width 108 height 6
select select "38"
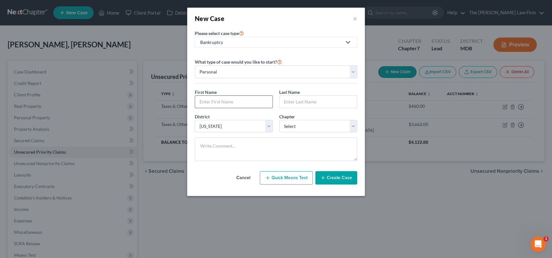
click at [225, 104] on input "text" at bounding box center [233, 102] width 77 height 12
type input "[PERSON_NAME]"
click at [297, 97] on input "text" at bounding box center [318, 102] width 77 height 12
type input "Harbin"
drag, startPoint x: 314, startPoint y: 124, endPoint x: 314, endPoint y: 130, distance: 5.4
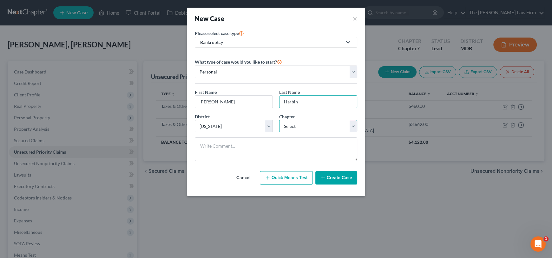
click at [314, 124] on select "Select 7 11 12 13" at bounding box center [318, 126] width 78 height 13
select select "3"
click at [279, 120] on select "Select 7 11 12 13" at bounding box center [318, 126] width 78 height 13
click at [339, 181] on button "Create Case" at bounding box center [337, 177] width 42 height 13
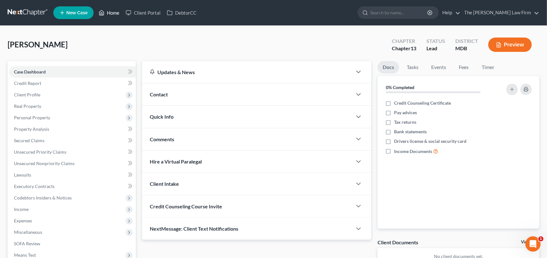
click at [115, 12] on link "Home" at bounding box center [109, 12] width 27 height 11
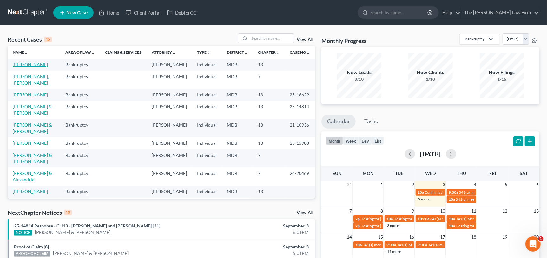
click at [30, 66] on link "[PERSON_NAME]" at bounding box center [30, 64] width 35 height 5
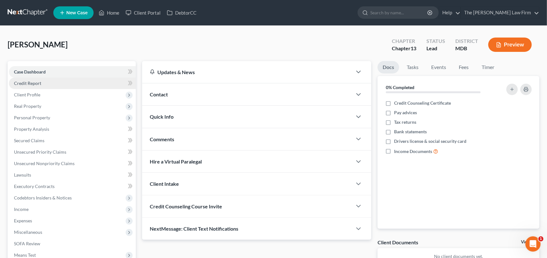
click at [33, 81] on span "Credit Report" at bounding box center [27, 82] width 27 height 5
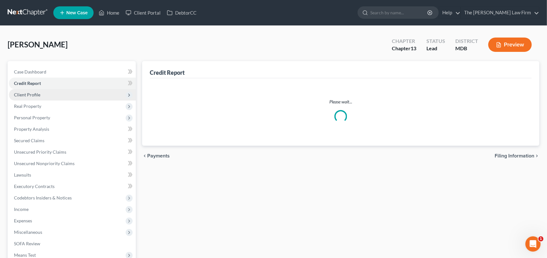
click at [34, 94] on span "Client Profile" at bounding box center [27, 94] width 26 height 5
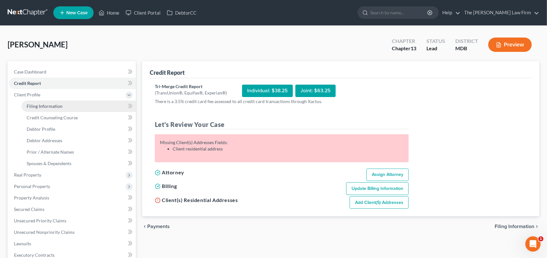
click at [40, 106] on span "Filing Information" at bounding box center [45, 105] width 36 height 5
select select "1"
select select "0"
select select "3"
select select "38"
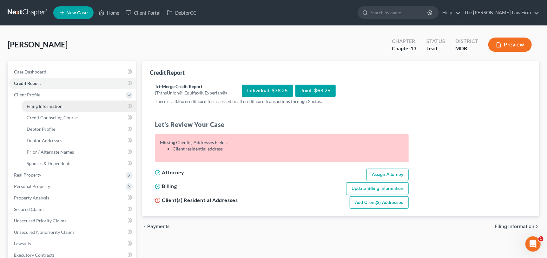
select select "21"
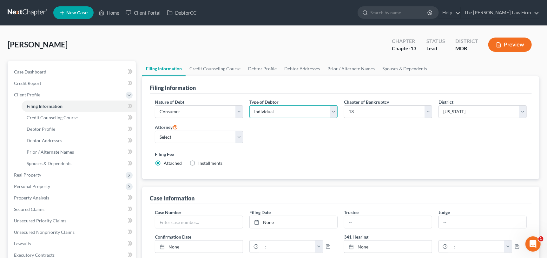
click at [296, 112] on select "Select Individual Joint" at bounding box center [294, 111] width 88 height 13
select select "1"
click at [250, 105] on select "Select Individual Joint" at bounding box center [294, 111] width 88 height 13
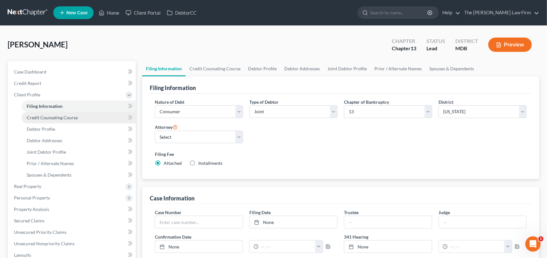
click at [37, 118] on span "Credit Counseling Course" at bounding box center [52, 117] width 51 height 5
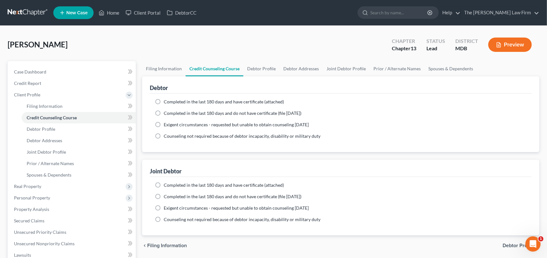
click at [164, 112] on label "Completed in the last 180 days and do not have certificate (file [DATE])" at bounding box center [233, 113] width 138 height 6
click at [166, 112] on input "Completed in the last 180 days and do not have certificate (file [DATE])" at bounding box center [168, 112] width 4 height 4
radio input "true"
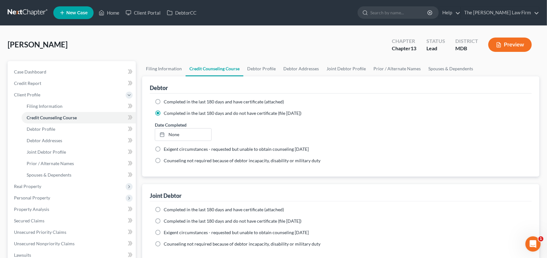
click at [164, 219] on label "Completed in the last 180 days and do not have certificate (file [DATE])" at bounding box center [233, 220] width 138 height 6
click at [166, 219] on input "Completed in the last 180 days and do not have certificate (file [DATE])" at bounding box center [168, 219] width 4 height 4
radio input "true"
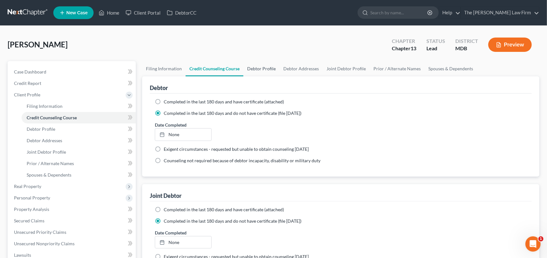
click at [257, 69] on link "Debtor Profile" at bounding box center [262, 68] width 36 height 15
select select "1"
select select "0"
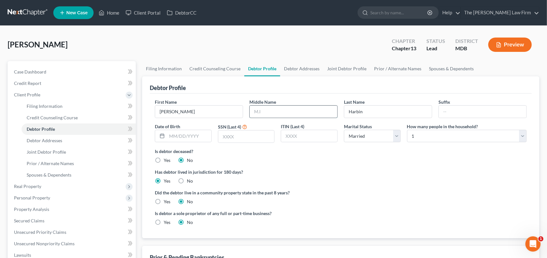
click at [273, 112] on input "text" at bounding box center [294, 111] width 88 height 12
type input "[PERSON_NAME]"
click at [190, 136] on input "text" at bounding box center [189, 136] width 44 height 12
type input "[DATE]"
click at [237, 132] on input "text" at bounding box center [246, 136] width 56 height 12
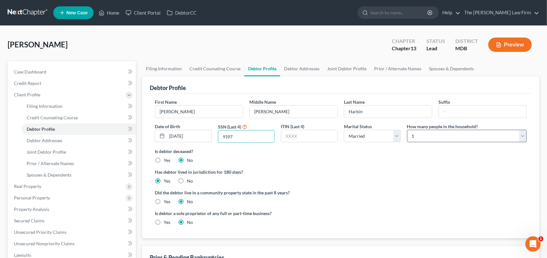
type input "9197"
click at [430, 135] on select "Select 1 2 3 4 5 6 7 8 9 10 11 12 13 14 15 16 17 18 19 20" at bounding box center [467, 136] width 120 height 13
select select "1"
click at [407, 130] on select "Select 1 2 3 4 5 6 7 8 9 10 11 12 13 14 15 16 17 18 19 20" at bounding box center [467, 136] width 120 height 13
click at [298, 71] on link "Debtor Addresses" at bounding box center [301, 68] width 43 height 15
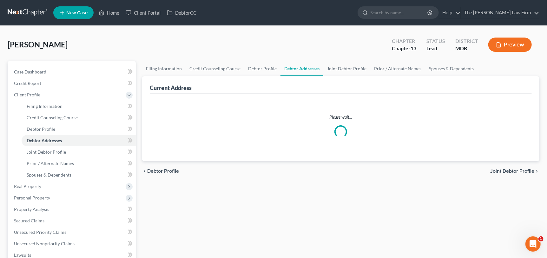
select select "0"
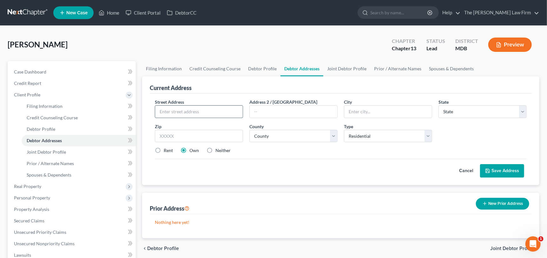
click at [196, 114] on input "text" at bounding box center [199, 111] width 88 height 12
type input "[STREET_ADDRESS]"
click at [184, 135] on input "text" at bounding box center [199, 136] width 88 height 13
type input "20676"
type input "[GEOGRAPHIC_DATA]"
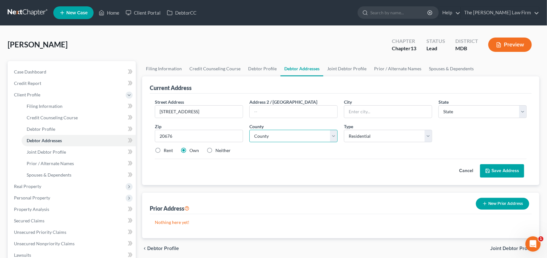
select select "21"
click at [310, 136] on select "County" at bounding box center [294, 136] width 88 height 13
drag, startPoint x: 265, startPoint y: 155, endPoint x: 193, endPoint y: 112, distance: 83.7
click at [265, 155] on div "Street Address * [STREET_ADDRESS] Address 2 / [GEOGRAPHIC_DATA] * [GEOGRAPHIC_D…" at bounding box center [341, 128] width 378 height 60
drag, startPoint x: 204, startPoint y: 111, endPoint x: 173, endPoint y: 111, distance: 30.8
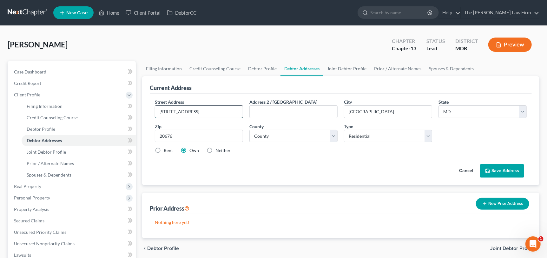
click at [145, 109] on div "Current Address Street Address * [STREET_ADDRESS] Address 2 / [GEOGRAPHIC_DATA]…" at bounding box center [341, 130] width 398 height 109
click at [271, 134] on select "County [GEOGRAPHIC_DATA] [GEOGRAPHIC_DATA] [GEOGRAPHIC_DATA] [GEOGRAPHIC_DATA] …" at bounding box center [294, 136] width 88 height 13
select select "4"
click at [250, 130] on select "County [GEOGRAPHIC_DATA] [GEOGRAPHIC_DATA] [GEOGRAPHIC_DATA] [GEOGRAPHIC_DATA] …" at bounding box center [294, 136] width 88 height 13
click at [504, 170] on button "Save Address" at bounding box center [502, 170] width 44 height 13
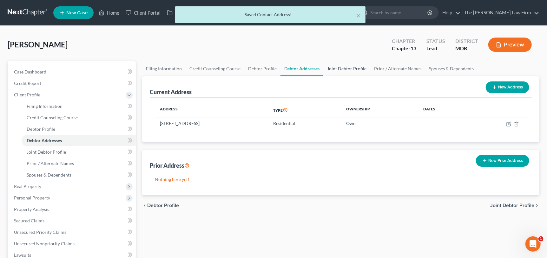
click at [348, 66] on link "Joint Debtor Profile" at bounding box center [347, 68] width 47 height 15
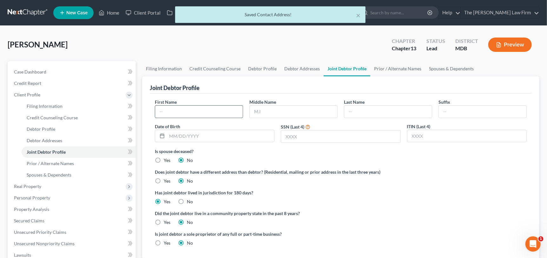
click at [199, 112] on input "text" at bounding box center [199, 111] width 88 height 12
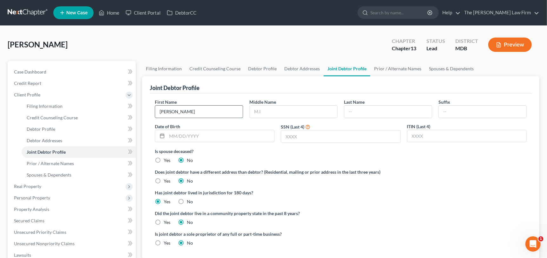
drag, startPoint x: 170, startPoint y: 110, endPoint x: 179, endPoint y: 111, distance: 9.7
click at [197, 114] on input "[PERSON_NAME]" at bounding box center [199, 111] width 88 height 12
type input "[PERSON_NAME]"
type input "Harbin"
click at [440, 109] on input "text" at bounding box center [483, 111] width 88 height 12
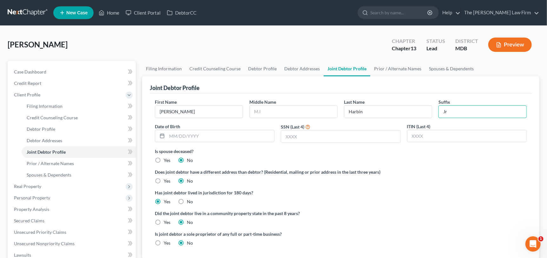
type input "Jr"
click at [433, 148] on label "Is spouse deceased?" at bounding box center [341, 151] width 372 height 7
click at [219, 136] on input "text" at bounding box center [220, 136] width 107 height 12
type input "[DATE]"
click at [347, 137] on input "text" at bounding box center [340, 136] width 119 height 12
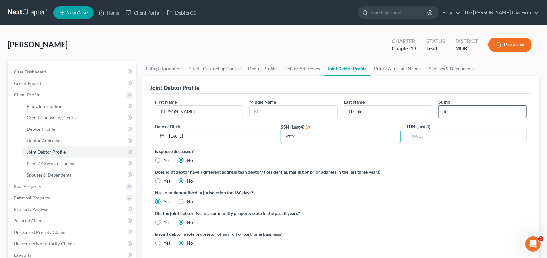
type input "4704"
click at [469, 112] on input "Jr" at bounding box center [483, 111] width 88 height 12
type input "Jr."
click at [404, 67] on link "Prior / Alternate Names" at bounding box center [398, 68] width 55 height 15
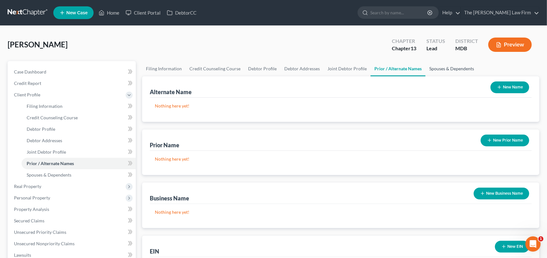
click at [441, 66] on link "Spouses & Dependents" at bounding box center [452, 68] width 52 height 15
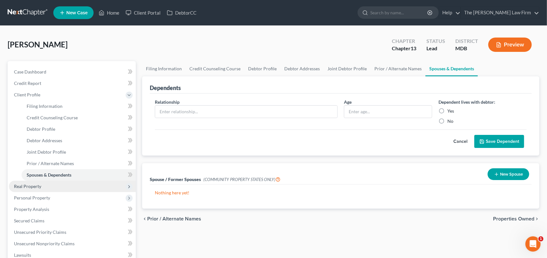
click at [40, 188] on span "Real Property" at bounding box center [27, 185] width 27 height 5
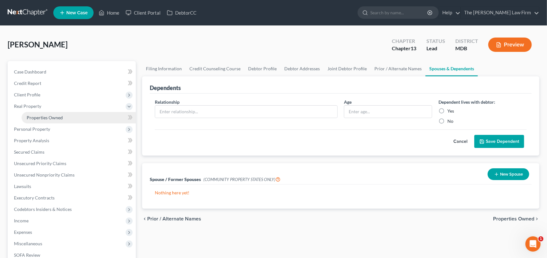
click at [47, 116] on span "Properties Owned" at bounding box center [45, 117] width 36 height 5
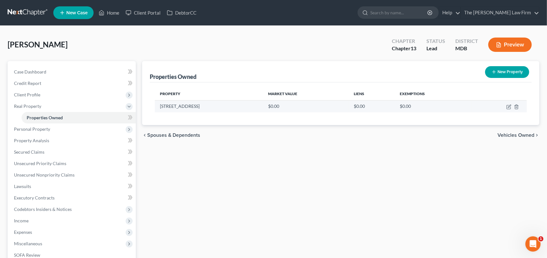
click at [510, 102] on td at bounding box center [499, 106] width 55 height 12
click at [508, 105] on icon "button" at bounding box center [509, 106] width 5 height 5
select select "21"
select select "4"
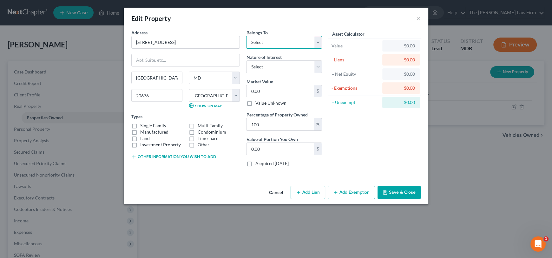
click at [263, 41] on select "Select Debtor 1 Only Debtor 2 Only Debtor 1 And Debtor 2 Only At Least One Of T…" at bounding box center [284, 42] width 76 height 13
select select "2"
click at [246, 36] on select "Select Debtor 1 Only Debtor 2 Only Debtor 1 And Debtor 2 Only At Least One Of T…" at bounding box center [284, 42] width 76 height 13
drag, startPoint x: 275, startPoint y: 68, endPoint x: 274, endPoint y: 72, distance: 4.5
click at [275, 68] on select "Select Fee Simple Joint Tenant Life Estate Equitable Interest Future Interest T…" at bounding box center [284, 66] width 76 height 13
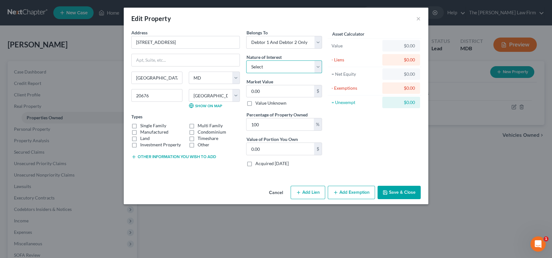
select select "0"
click at [246, 60] on select "Select Fee Simple Joint Tenant Life Estate Equitable Interest Future Interest T…" at bounding box center [284, 66] width 76 height 13
click at [140, 126] on label "Single Family" at bounding box center [153, 125] width 26 height 6
click at [143, 126] on input "Single Family" at bounding box center [145, 124] width 4 height 4
checkbox input "true"
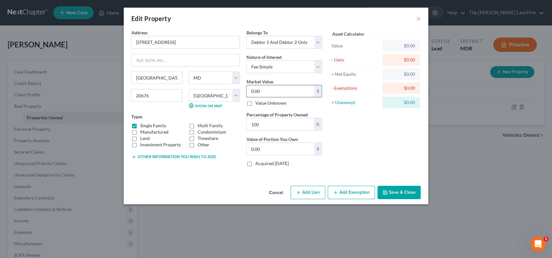
click at [280, 89] on input "0.00" at bounding box center [281, 91] width 68 height 12
type input "4"
type input "4.00"
type input "46"
type input "46.00"
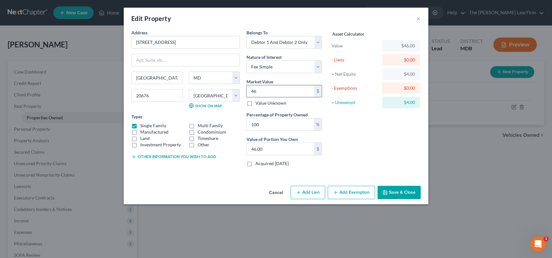
type input "466"
type input "466.00"
type input "4664"
type input "4,664.00"
type input "4,6640"
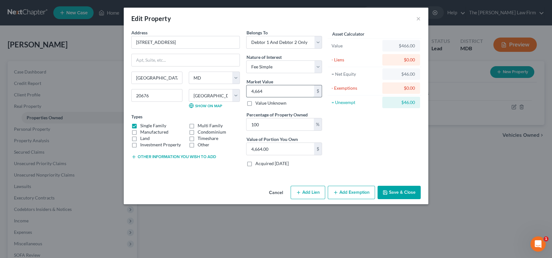
type input "46,640.00"
type input "46,6400"
type input "466,400.00"
click at [347, 142] on div "Asset Calculator Value $466,400.00 - Liens $0.00 = Net Equity $466,400.00 - Exe…" at bounding box center [374, 100] width 99 height 142
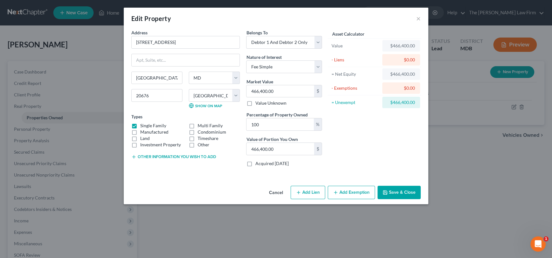
click at [311, 193] on button "Add Lien" at bounding box center [308, 191] width 35 height 13
select select "2"
select select "0"
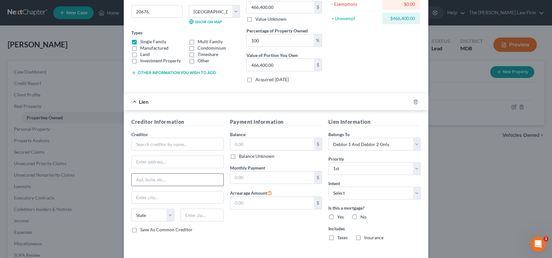
scroll to position [95, 0]
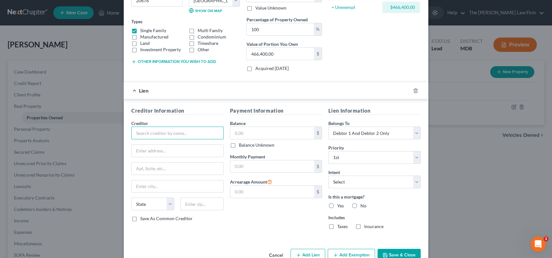
click at [149, 129] on input "text" at bounding box center [177, 132] width 92 height 13
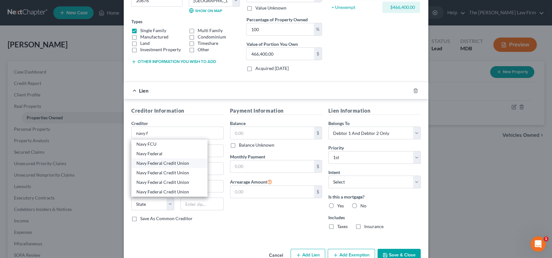
click at [177, 161] on div "Navy Federal Credit Union" at bounding box center [170, 163] width 66 height 6
type input "Navy Federal Credit Union"
type input "P.o. Box 3700"
type input "[PERSON_NAME]"
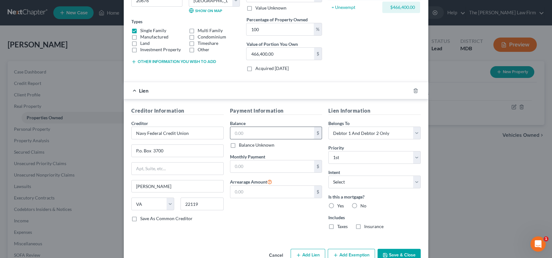
click at [245, 130] on input "text" at bounding box center [273, 133] width 84 height 12
click at [258, 166] on input "text" at bounding box center [273, 166] width 84 height 12
click at [261, 209] on div "Payment Information Balance 351,847.08 $ Balance Unknown Balance Undetermined 3…" at bounding box center [276, 170] width 99 height 127
click at [256, 191] on input "text" at bounding box center [273, 191] width 84 height 12
click at [342, 183] on select "Select Surrender Redeem Reaffirm Avoid Other" at bounding box center [375, 181] width 92 height 13
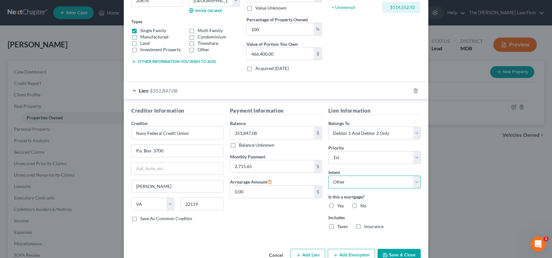
click at [329, 175] on select "Select Surrender Redeem Reaffirm Avoid Other" at bounding box center [375, 181] width 92 height 13
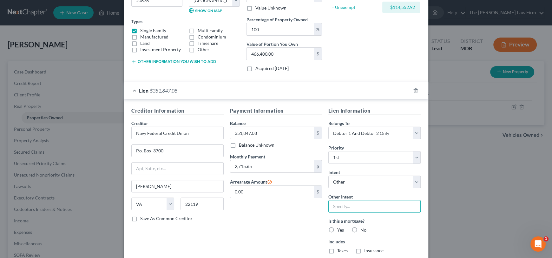
click at [341, 201] on input "text" at bounding box center [375, 206] width 92 height 13
click at [338, 228] on label "Yes" at bounding box center [341, 229] width 7 height 6
click at [340, 228] on input "Yes" at bounding box center [342, 228] width 4 height 4
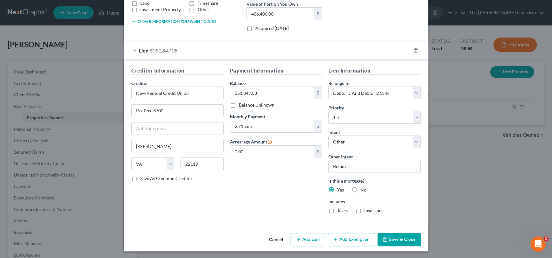
click at [338, 211] on label "Taxes" at bounding box center [343, 210] width 10 height 6
click at [340, 211] on input "Taxes" at bounding box center [342, 209] width 4 height 4
click at [365, 209] on label "Insurance" at bounding box center [374, 210] width 19 height 6
click at [367, 209] on input "Insurance" at bounding box center [369, 209] width 4 height 4
click at [303, 239] on button "Add Lien" at bounding box center [308, 238] width 35 height 13
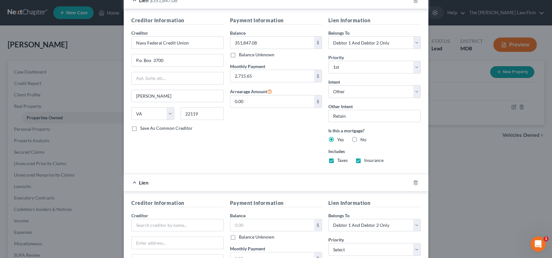
scroll to position [198, 0]
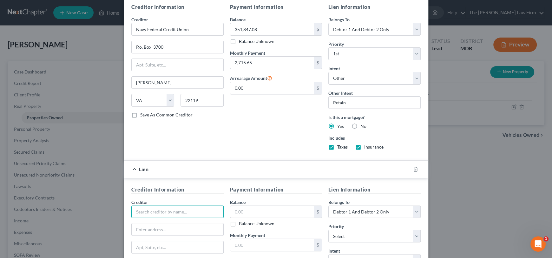
click at [155, 209] on input "text" at bounding box center [177, 211] width 92 height 13
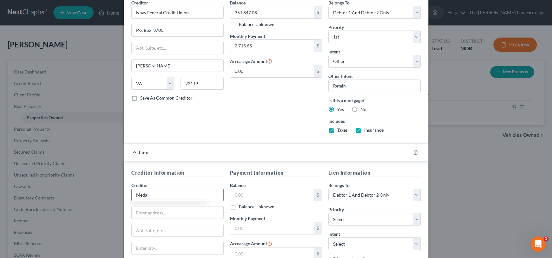
scroll to position [230, 0]
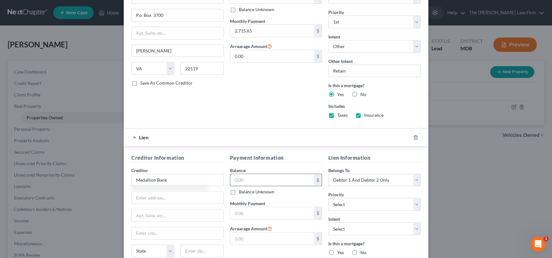
click at [243, 177] on input "text" at bounding box center [273, 180] width 84 height 12
click at [245, 215] on input "text" at bounding box center [273, 213] width 84 height 12
click at [253, 237] on input "text" at bounding box center [273, 238] width 84 height 12
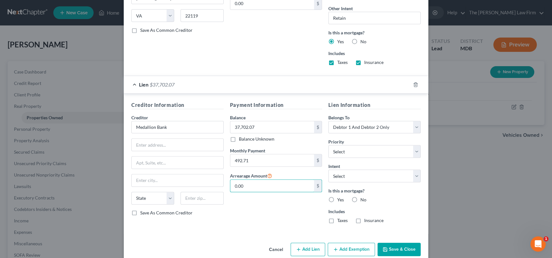
scroll to position [292, 0]
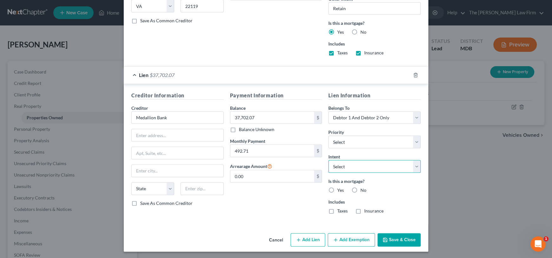
click at [354, 166] on select "Select Surrender Redeem Reaffirm Avoid Other" at bounding box center [375, 166] width 92 height 13
click at [338, 209] on label "Taxes" at bounding box center [343, 210] width 10 height 6
click at [340, 209] on input "Taxes" at bounding box center [342, 209] width 4 height 4
click at [365, 209] on label "Insurance" at bounding box center [374, 210] width 19 height 6
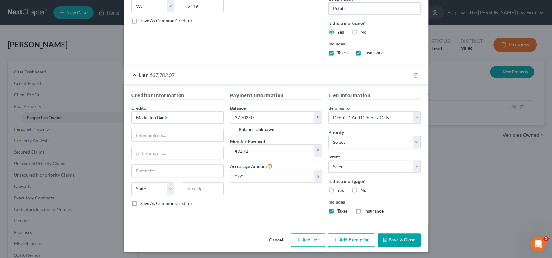
click at [367, 209] on input "Insurance" at bounding box center [369, 209] width 4 height 4
drag, startPoint x: 363, startPoint y: 161, endPoint x: 358, endPoint y: 170, distance: 10.1
click at [363, 161] on select "Select Surrender Redeem Reaffirm Avoid Other" at bounding box center [375, 166] width 92 height 13
click at [329, 160] on select "Select Surrender Redeem Reaffirm Avoid Other" at bounding box center [375, 166] width 92 height 13
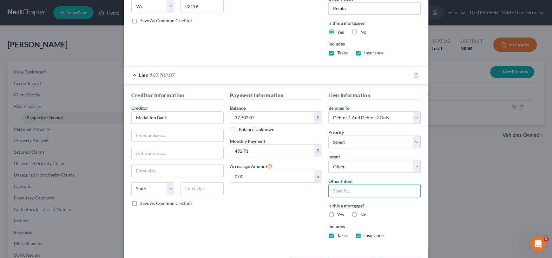
click at [347, 190] on input "text" at bounding box center [375, 190] width 92 height 13
drag, startPoint x: 329, startPoint y: 211, endPoint x: 266, endPoint y: 204, distance: 63.3
click at [338, 211] on label "Yes" at bounding box center [341, 214] width 7 height 6
click at [340, 211] on input "Yes" at bounding box center [342, 213] width 4 height 4
drag, startPoint x: 164, startPoint y: 116, endPoint x: 151, endPoint y: 116, distance: 14.0
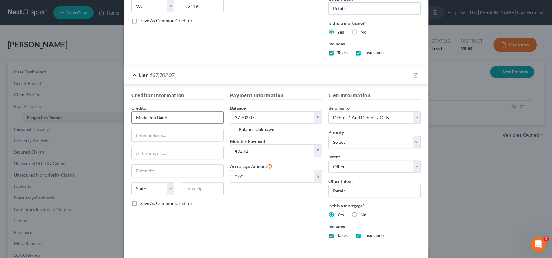
click at [120, 116] on div "Edit Property × Address * 4820 [GEOGRAPHIC_DATA] [GEOGRAPHIC_DATA] [US_STATE][G…" at bounding box center [276, 129] width 552 height 258
click at [157, 135] on input "text" at bounding box center [178, 135] width 92 height 12
click at [204, 193] on div "State [US_STATE] AK AR AZ CA CO CT DE DC [GEOGRAPHIC_DATA] [GEOGRAPHIC_DATA] GU…" at bounding box center [177, 191] width 99 height 18
click at [194, 189] on input "text" at bounding box center [202, 188] width 43 height 13
click at [189, 167] on input "text" at bounding box center [178, 170] width 92 height 12
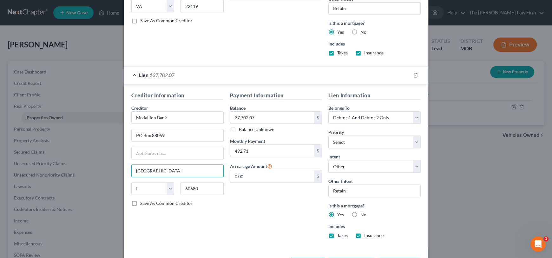
click at [140, 200] on label "Save As Common Creditor" at bounding box center [166, 203] width 52 height 6
click at [143, 200] on input "Save As Common Creditor" at bounding box center [145, 202] width 4 height 4
click at [358, 135] on select "Select 2nd 3rd 4th 5th 6th 7th 8th 9th 10th 11th 12th 13th 14th 15th 16th 17th …" at bounding box center [375, 141] width 92 height 13
drag, startPoint x: 368, startPoint y: 141, endPoint x: 372, endPoint y: 137, distance: 4.9
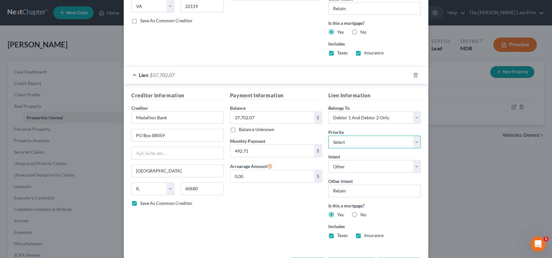
click at [368, 141] on select "Select 2nd 3rd 4th 5th 6th 7th 8th 9th 10th 11th 12th 13th 14th 15th 16th 17th …" at bounding box center [375, 141] width 92 height 13
click at [329, 135] on select "Select 2nd 3rd 4th 5th 6th 7th 8th 9th 10th 11th 12th 13th 14th 15th 16th 17th …" at bounding box center [375, 141] width 92 height 13
click at [348, 139] on select "Select 2nd 3rd 4th 5th 6th 7th 8th 9th 10th 11th 12th 13th 14th 15th 16th 17th …" at bounding box center [375, 141] width 92 height 13
click at [329, 135] on select "Select 2nd 3rd 4th 5th 6th 7th 8th 9th 10th 11th 12th 13th 14th 15th 16th 17th …" at bounding box center [375, 141] width 92 height 13
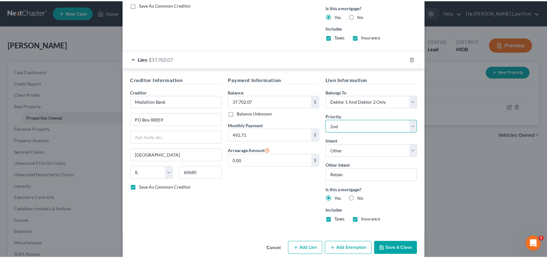
scroll to position [317, 0]
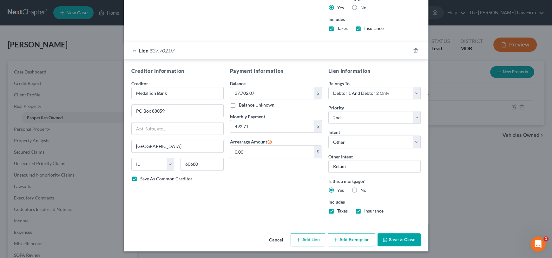
click at [396, 237] on button "Save & Close" at bounding box center [399, 239] width 43 height 13
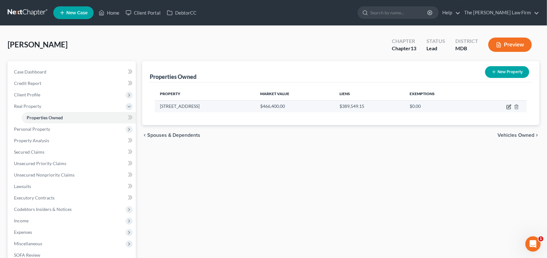
click at [508, 106] on icon "button" at bounding box center [509, 106] width 5 height 5
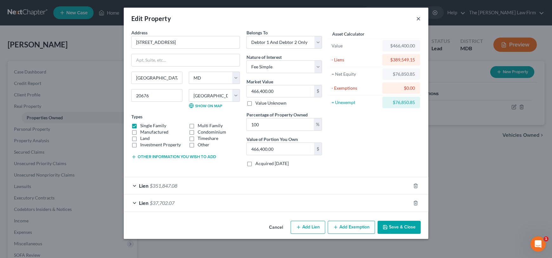
click at [420, 16] on button "×" at bounding box center [419, 19] width 4 height 8
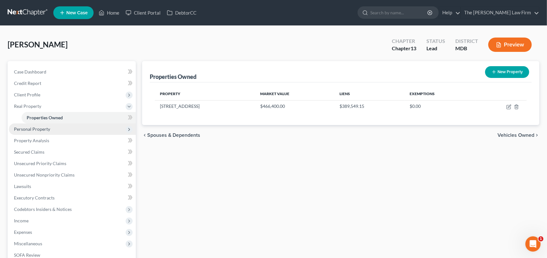
drag, startPoint x: 34, startPoint y: 126, endPoint x: 30, endPoint y: 128, distance: 3.8
click at [34, 126] on span "Personal Property" at bounding box center [32, 128] width 36 height 5
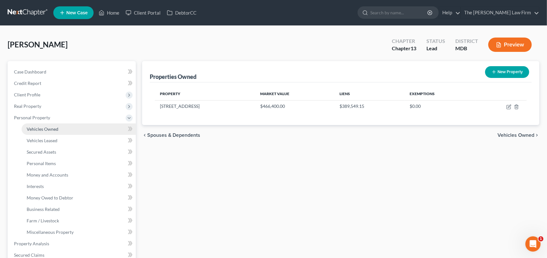
click at [53, 129] on span "Vehicles Owned" at bounding box center [43, 128] width 32 height 5
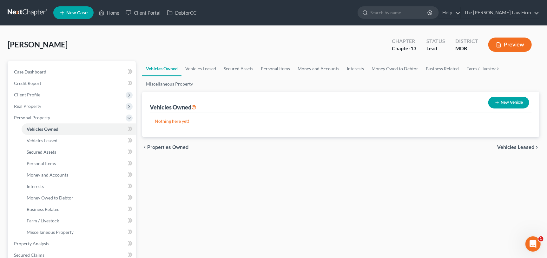
click at [512, 101] on button "New Vehicle" at bounding box center [509, 103] width 41 height 12
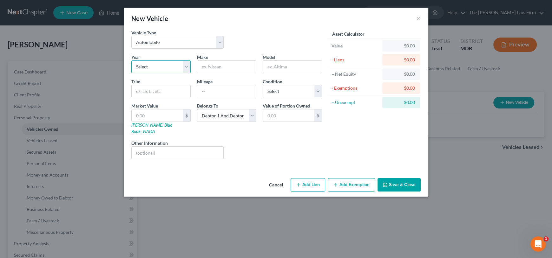
drag, startPoint x: 139, startPoint y: 62, endPoint x: 140, endPoint y: 70, distance: 8.3
click at [139, 62] on select "Select 2026 2025 2024 2023 2022 2021 2020 2019 2018 2017 2016 2015 2014 2013 20…" at bounding box center [160, 66] width 59 height 13
click at [131, 60] on select "Select 2026 2025 2024 2023 2022 2021 2020 2019 2018 2017 2016 2015 2014 2013 20…" at bounding box center [160, 66] width 59 height 13
click at [242, 67] on input "text" at bounding box center [226, 67] width 59 height 12
click at [271, 63] on input "text" at bounding box center [292, 67] width 59 height 12
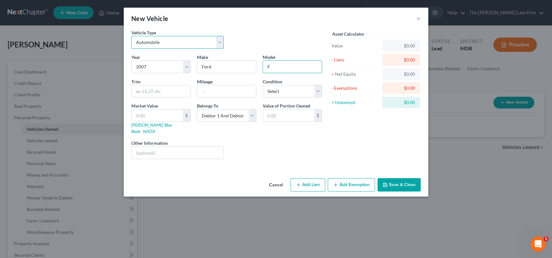
drag, startPoint x: 201, startPoint y: 39, endPoint x: 186, endPoint y: 47, distance: 17.2
click at [201, 39] on select "Select Automobile Truck Trailer Watercraft Aircraft Motor Home Atv Other Vehicle" at bounding box center [177, 42] width 92 height 13
click at [131, 36] on select "Select Automobile Truck Trailer Watercraft Aircraft Motor Home Atv Other Vehicle" at bounding box center [177, 42] width 92 height 13
click at [292, 68] on input "F" at bounding box center [292, 67] width 59 height 12
drag, startPoint x: 149, startPoint y: 116, endPoint x: 155, endPoint y: 112, distance: 6.3
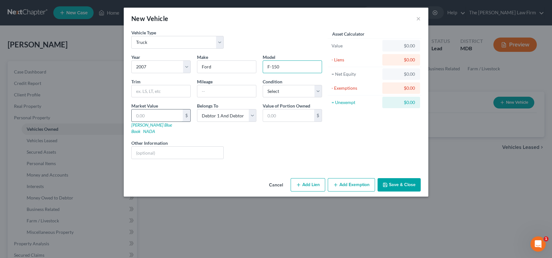
click at [155, 113] on input "text" at bounding box center [157, 115] width 51 height 12
click at [177, 148] on input "text" at bounding box center [178, 152] width 92 height 12
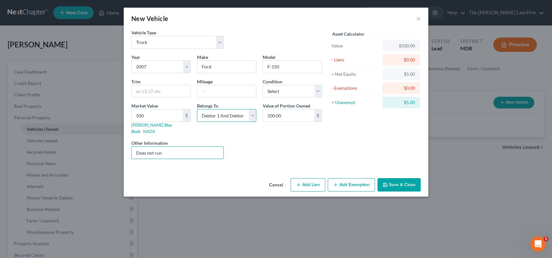
drag, startPoint x: 207, startPoint y: 117, endPoint x: 210, endPoint y: 120, distance: 4.5
click at [207, 117] on select "Select Debtor 1 Only Debtor 2 Only Debtor 1 And Debtor 2 Only At Least One Of T…" at bounding box center [226, 115] width 59 height 13
click at [197, 109] on select "Select Debtor 1 Only Debtor 2 Only Debtor 1 And Debtor 2 Only At Least One Of T…" at bounding box center [226, 115] width 59 height 13
click at [218, 92] on input "text" at bounding box center [226, 91] width 59 height 12
click at [203, 146] on input "Does not run" at bounding box center [178, 152] width 92 height 12
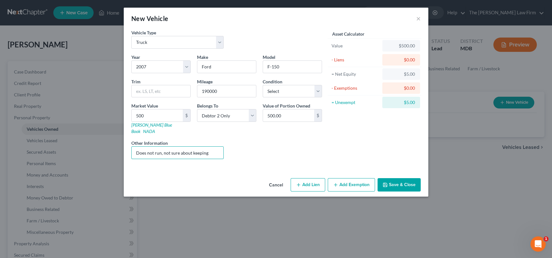
click at [278, 152] on div "Year Select 2026 2025 2024 2023 2022 2021 2020 2019 2018 2017 2016 2015 2014 20…" at bounding box center [226, 109] width 197 height 110
click at [293, 89] on select "Select Excellent Very Good Good Fair Poor" at bounding box center [292, 91] width 59 height 13
click at [263, 85] on select "Select Excellent Very Good Good Fair Poor" at bounding box center [292, 91] width 59 height 13
click at [340, 149] on div "Asset Calculator Value $500.00 - Liens $0.00 = Net Equity $5.00 - Exemptions $0…" at bounding box center [374, 96] width 99 height 135
click at [405, 179] on button "Save & Close" at bounding box center [399, 184] width 43 height 13
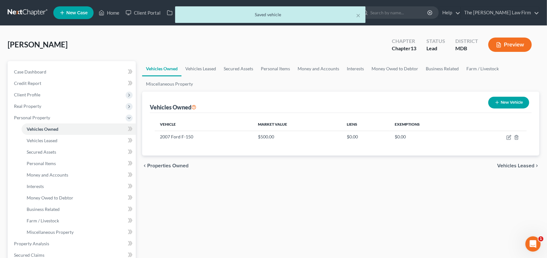
click at [515, 101] on button "New Vehicle" at bounding box center [509, 103] width 41 height 12
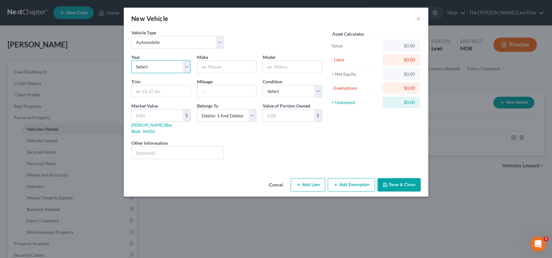
click at [145, 66] on select "Select 2026 2025 2024 2023 2022 2021 2020 2019 2018 2017 2016 2015 2014 2013 20…" at bounding box center [160, 66] width 59 height 13
click at [131, 60] on select "Select 2026 2025 2024 2023 2022 2021 2020 2019 2018 2017 2016 2015 2014 2013 20…" at bounding box center [160, 66] width 59 height 13
click at [222, 66] on input "text" at bounding box center [226, 67] width 59 height 12
click at [287, 70] on input "text" at bounding box center [292, 67] width 59 height 12
drag, startPoint x: 297, startPoint y: 88, endPoint x: 289, endPoint y: 147, distance: 59.0
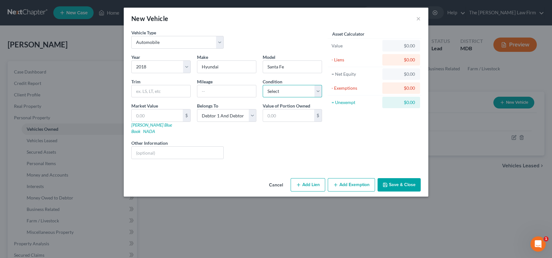
click at [297, 88] on select "Select Excellent Very Good Good Fair Poor" at bounding box center [292, 91] width 59 height 13
click at [263, 85] on select "Select Excellent Very Good Good Fair Poor" at bounding box center [292, 91] width 59 height 13
click at [207, 95] on input "text" at bounding box center [226, 91] width 59 height 12
click at [168, 115] on input "text" at bounding box center [157, 115] width 51 height 12
click at [225, 145] on div "Other Information" at bounding box center [177, 148] width 99 height 19
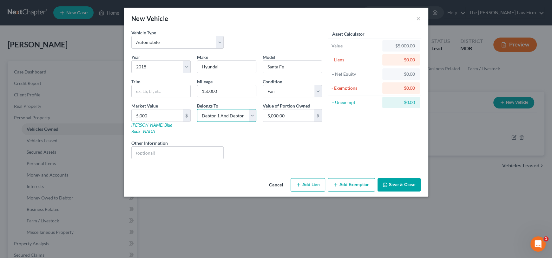
click at [220, 119] on select "Select Debtor 1 Only Debtor 2 Only Debtor 1 And Debtor 2 Only At Least One Of T…" at bounding box center [226, 115] width 59 height 13
click at [197, 109] on select "Select Debtor 1 Only Debtor 2 Only Debtor 1 And Debtor 2 Only At Least One Of T…" at bounding box center [226, 115] width 59 height 13
click at [200, 150] on input "text" at bounding box center [178, 152] width 92 height 12
click at [229, 139] on div "Liens Select" at bounding box center [276, 148] width 99 height 19
click at [407, 179] on button "Save & Close" at bounding box center [399, 184] width 43 height 13
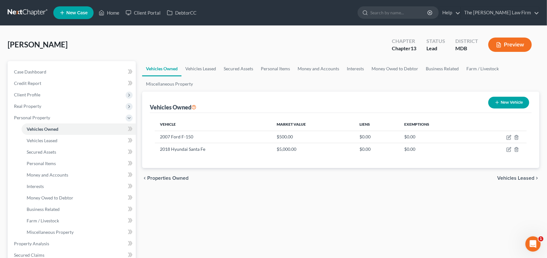
click at [492, 104] on button "New Vehicle" at bounding box center [509, 103] width 41 height 12
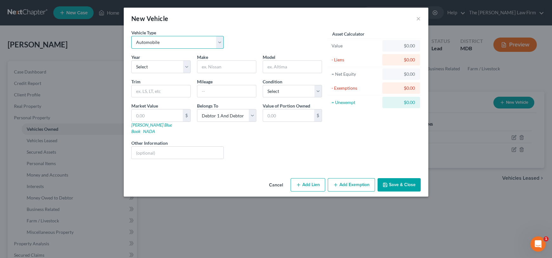
click at [142, 42] on select "Select Automobile Truck Trailer Watercraft Aircraft Motor Home Atv Other Vehicle" at bounding box center [177, 42] width 92 height 13
click at [131, 36] on select "Select Automobile Truck Trailer Watercraft Aircraft Motor Home Atv Other Vehicle" at bounding box center [177, 42] width 92 height 13
drag, startPoint x: 180, startPoint y: 66, endPoint x: 179, endPoint y: 71, distance: 5.2
click at [180, 66] on select "Select 2026 2025 2024 2023 2022 2021 2020 2019 2018 2017 2016 2015 2014 2013 20…" at bounding box center [160, 66] width 59 height 13
click at [131, 60] on select "Select 2026 2025 2024 2023 2022 2021 2020 2019 2018 2017 2016 2015 2014 2013 20…" at bounding box center [160, 66] width 59 height 13
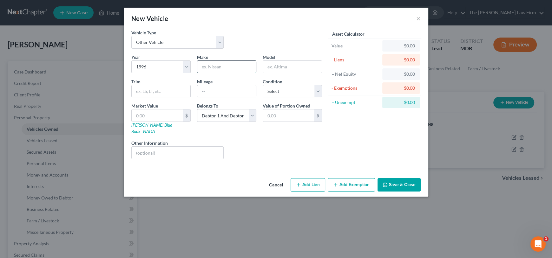
click at [211, 64] on input "text" at bounding box center [226, 67] width 59 height 12
click at [219, 41] on select "Select Automobile Truck Trailer Watercraft Aircraft Motor Home Atv Other Vehicle" at bounding box center [177, 42] width 92 height 13
click at [131, 36] on select "Select Automobile Truck Trailer Watercraft Aircraft Motor Home Atv Other Vehicle" at bounding box center [177, 42] width 92 height 13
click at [216, 68] on input "text" at bounding box center [226, 67] width 59 height 12
click at [156, 115] on input "text" at bounding box center [157, 115] width 51 height 12
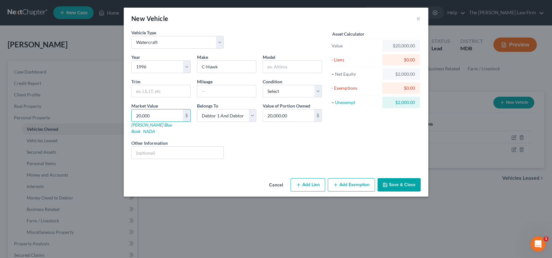
click at [261, 147] on div "Liens Select" at bounding box center [276, 148] width 99 height 19
click at [225, 115] on select "Select Debtor 1 Only Debtor 2 Only Debtor 1 And Debtor 2 Only At Least One Of T…" at bounding box center [226, 115] width 59 height 13
click at [197, 109] on select "Select Debtor 1 Only Debtor 2 Only Debtor 1 And Debtor 2 Only At Least One Of T…" at bounding box center [226, 115] width 59 height 13
click at [180, 146] on input "text" at bounding box center [178, 152] width 92 height 12
click at [246, 144] on div "Liens Select" at bounding box center [276, 148] width 99 height 19
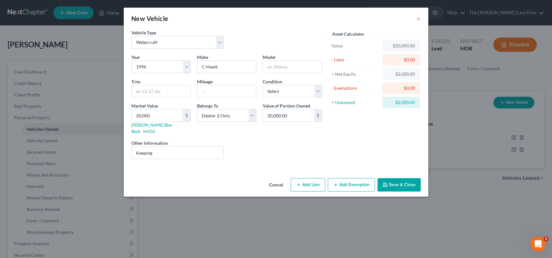
click at [400, 178] on button "Save & Close" at bounding box center [399, 184] width 43 height 13
